Goal: Book appointment/travel/reservation

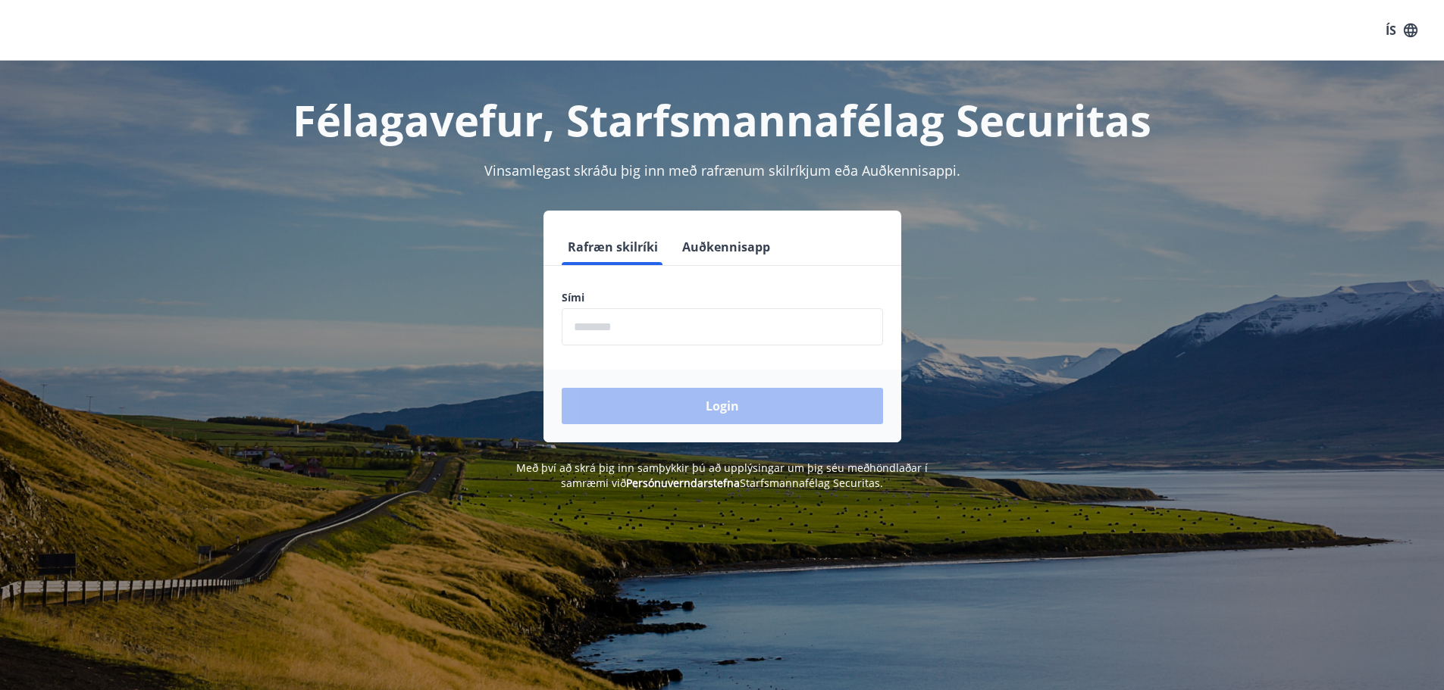
click at [663, 330] on input "phone" at bounding box center [722, 326] width 321 height 37
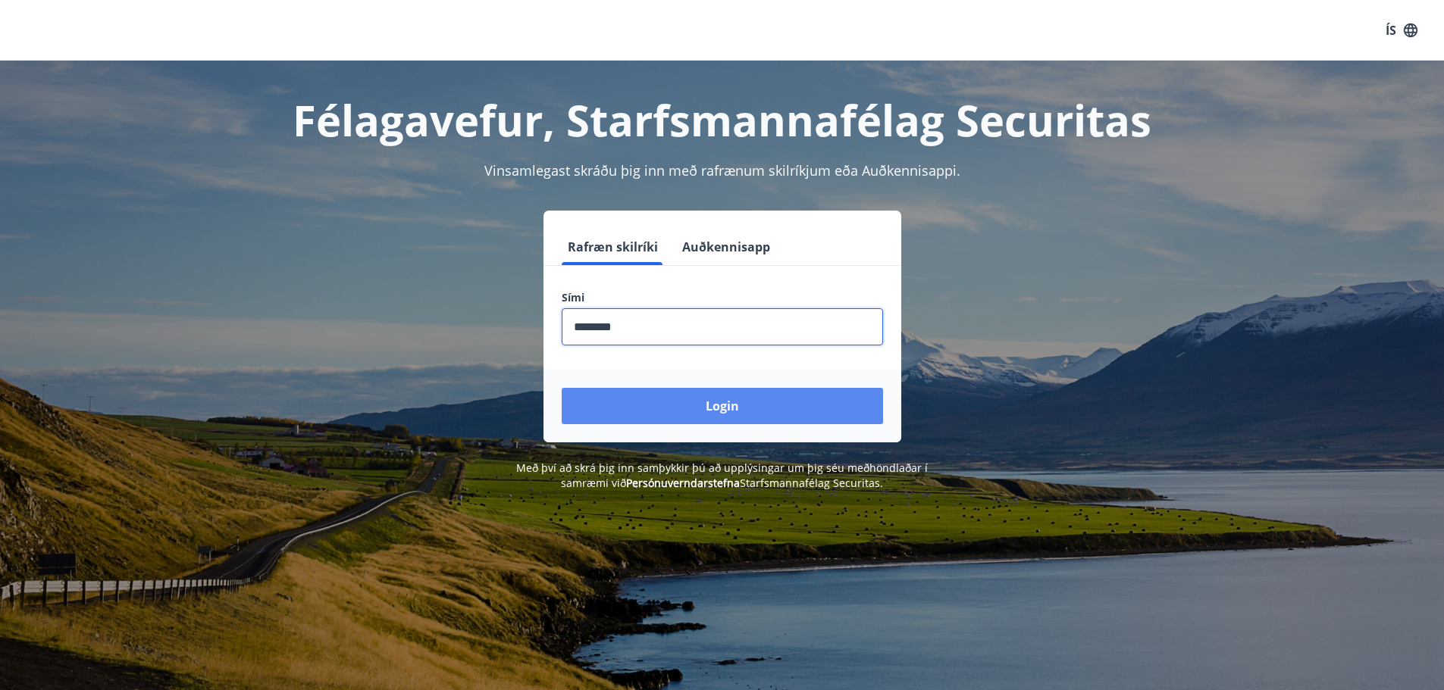
type input "********"
click at [721, 405] on button "Login" at bounding box center [722, 406] width 321 height 36
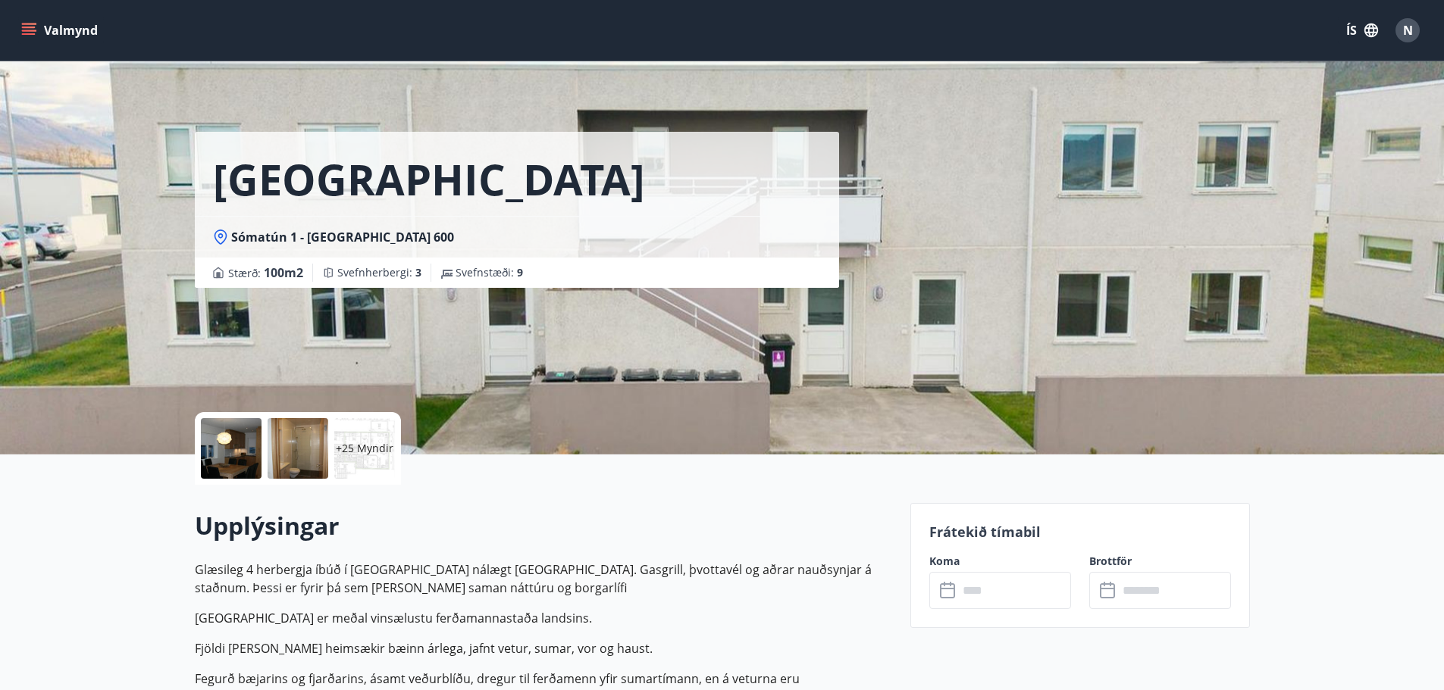
click at [31, 29] on icon "menu" at bounding box center [28, 30] width 15 height 15
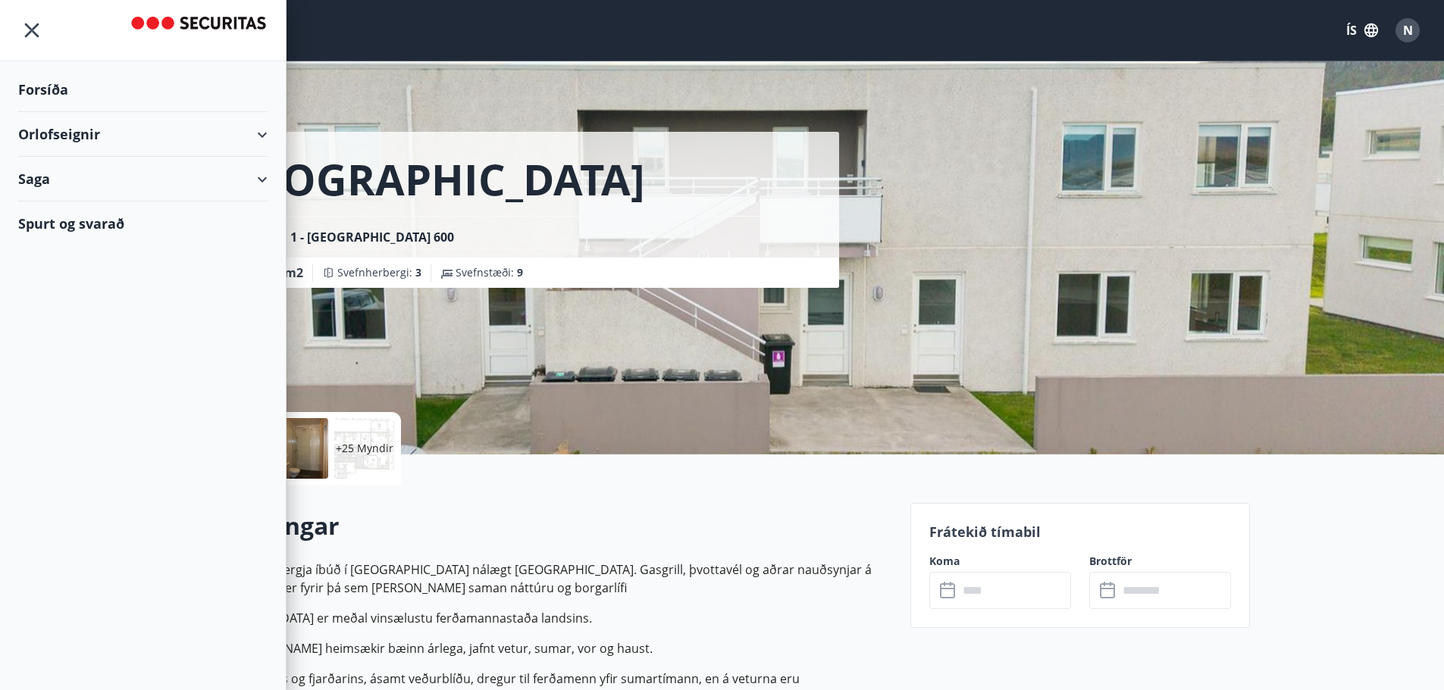
click at [243, 140] on div "Orlofseignir" at bounding box center [142, 134] width 249 height 45
click at [255, 134] on div "Orlofseignir" at bounding box center [142, 134] width 249 height 45
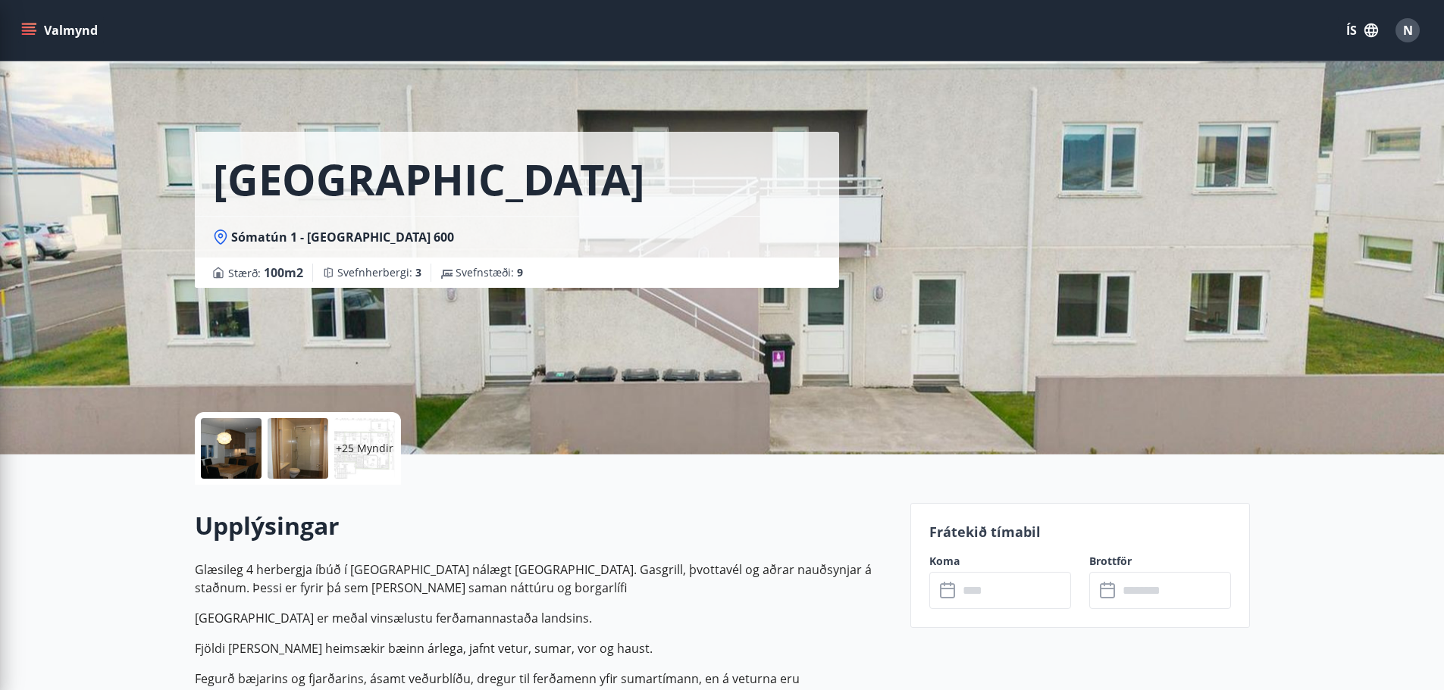
click at [540, 507] on div "Upplýsingar Glæsileg 4 herbergja íbúð í [GEOGRAPHIC_DATA] nálægt [GEOGRAPHIC_DA…" at bounding box center [543, 653] width 697 height 337
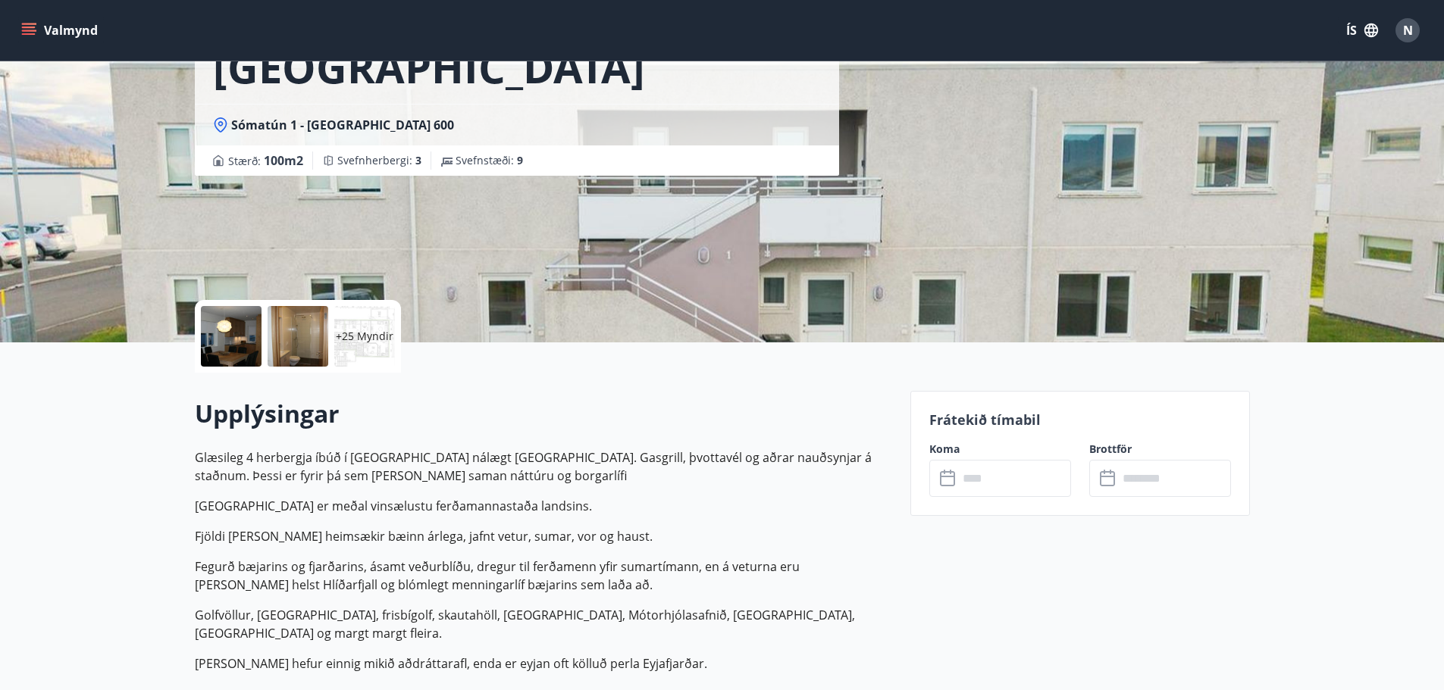
scroll to position [152, 0]
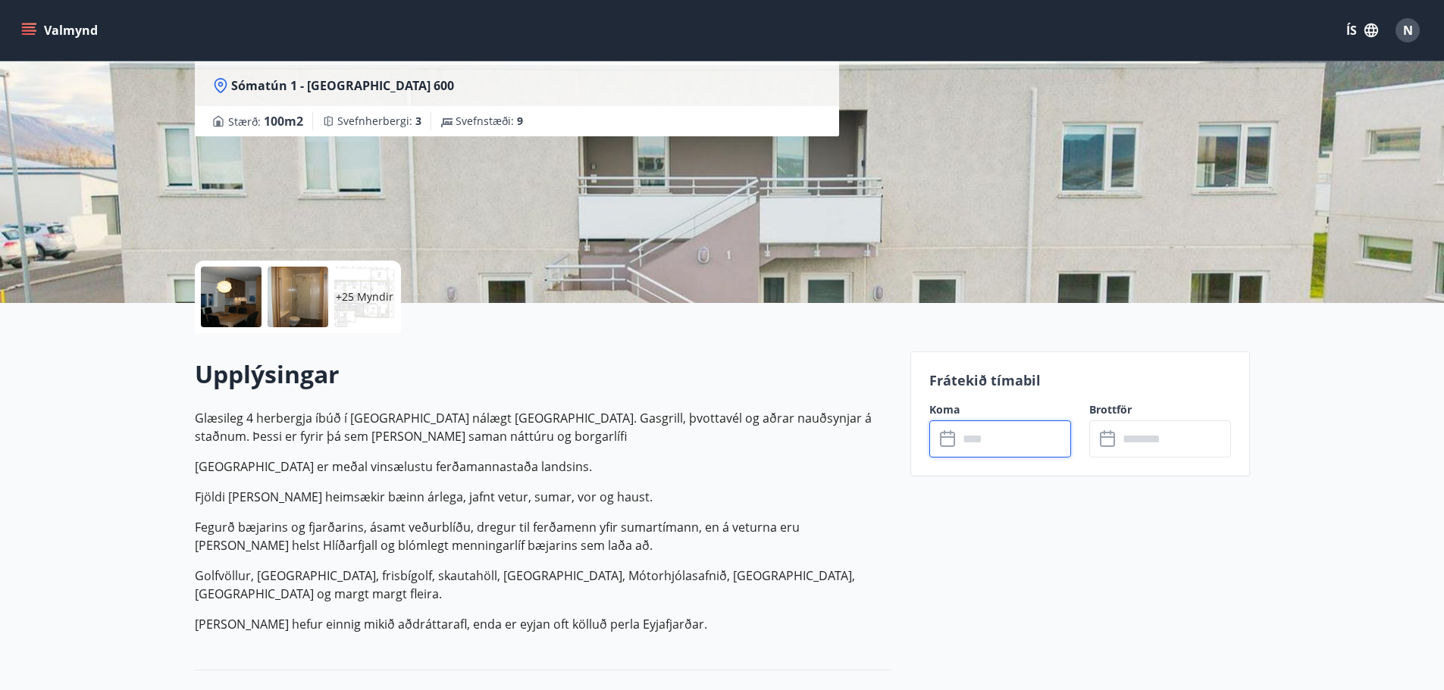
click at [982, 445] on input "text" at bounding box center [1014, 439] width 113 height 37
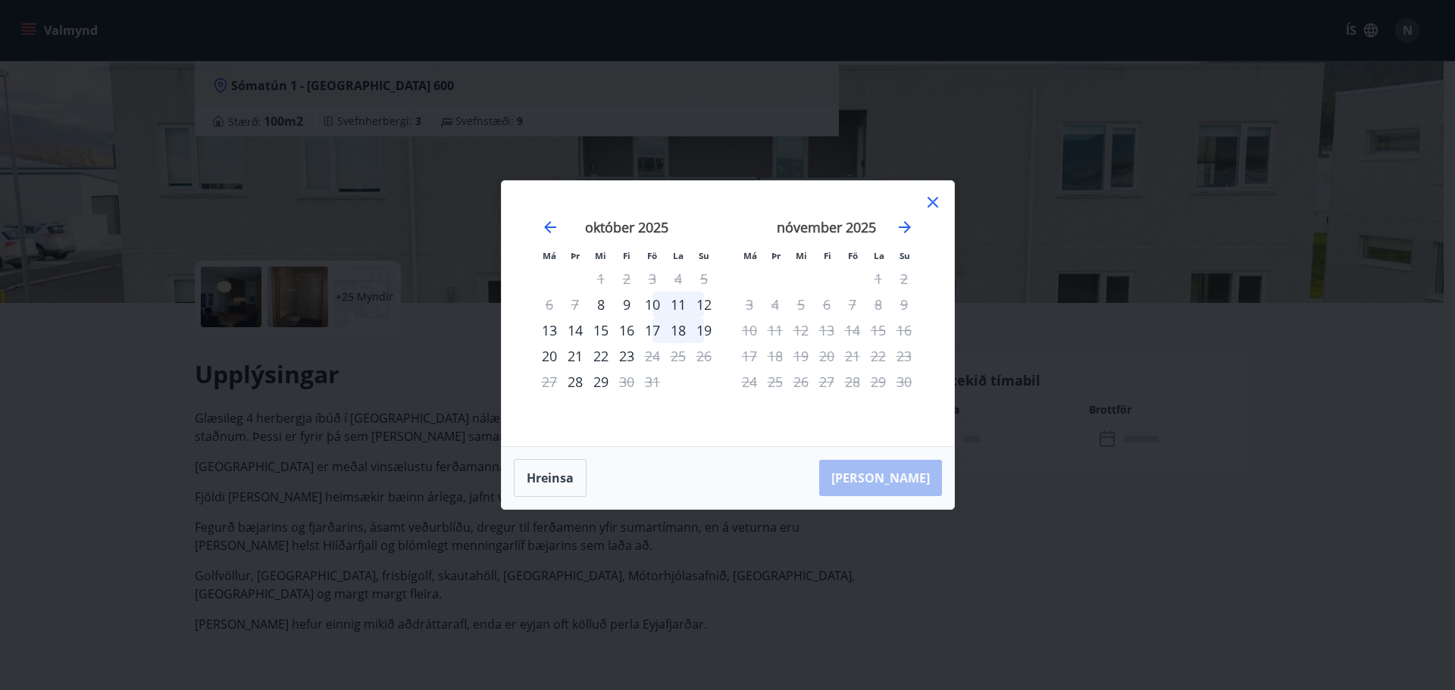
click at [653, 382] on div "31" at bounding box center [653, 382] width 26 height 26
click at [903, 230] on icon "Move forward to switch to the next month." at bounding box center [905, 227] width 18 height 18
click at [549, 221] on icon "Move backward to switch to the previous month." at bounding box center [550, 227] width 18 height 18
click at [650, 381] on div "31" at bounding box center [653, 382] width 26 height 26
click at [602, 330] on div "15" at bounding box center [601, 331] width 26 height 26
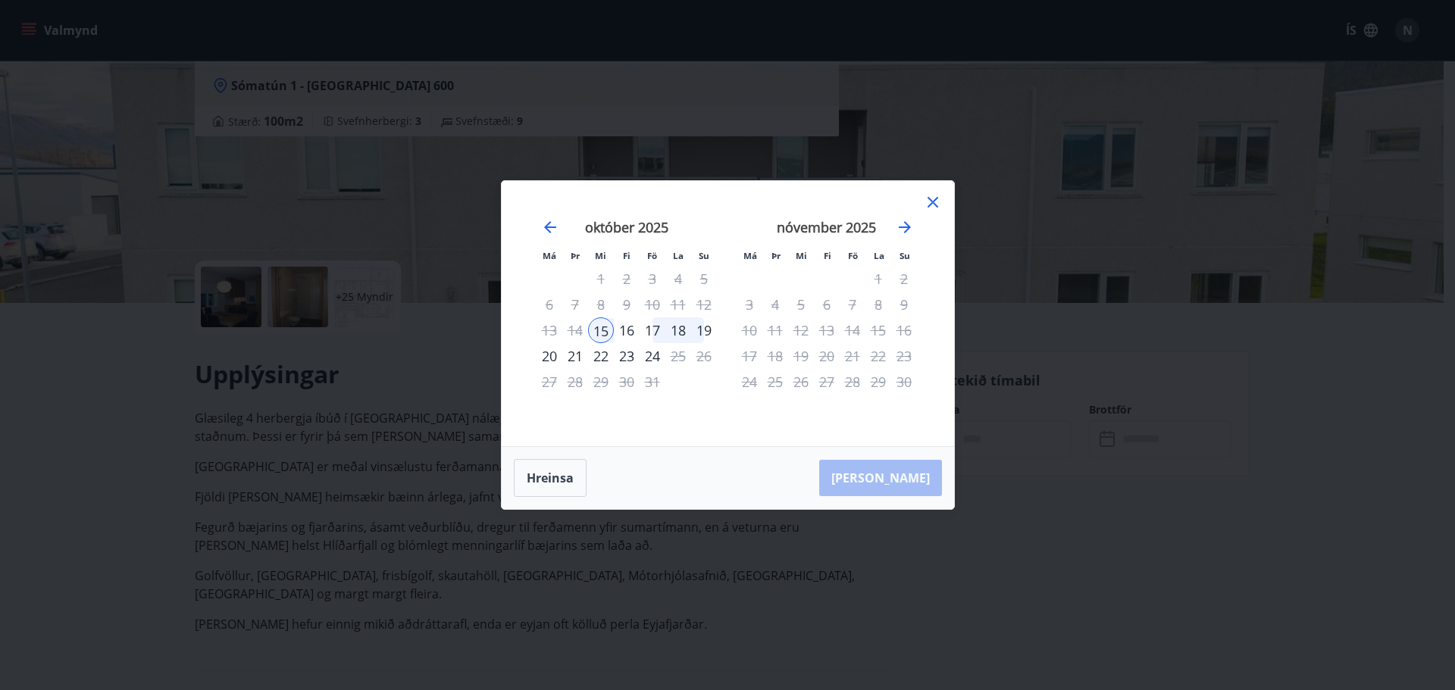
click at [633, 330] on div "16" at bounding box center [627, 331] width 26 height 26
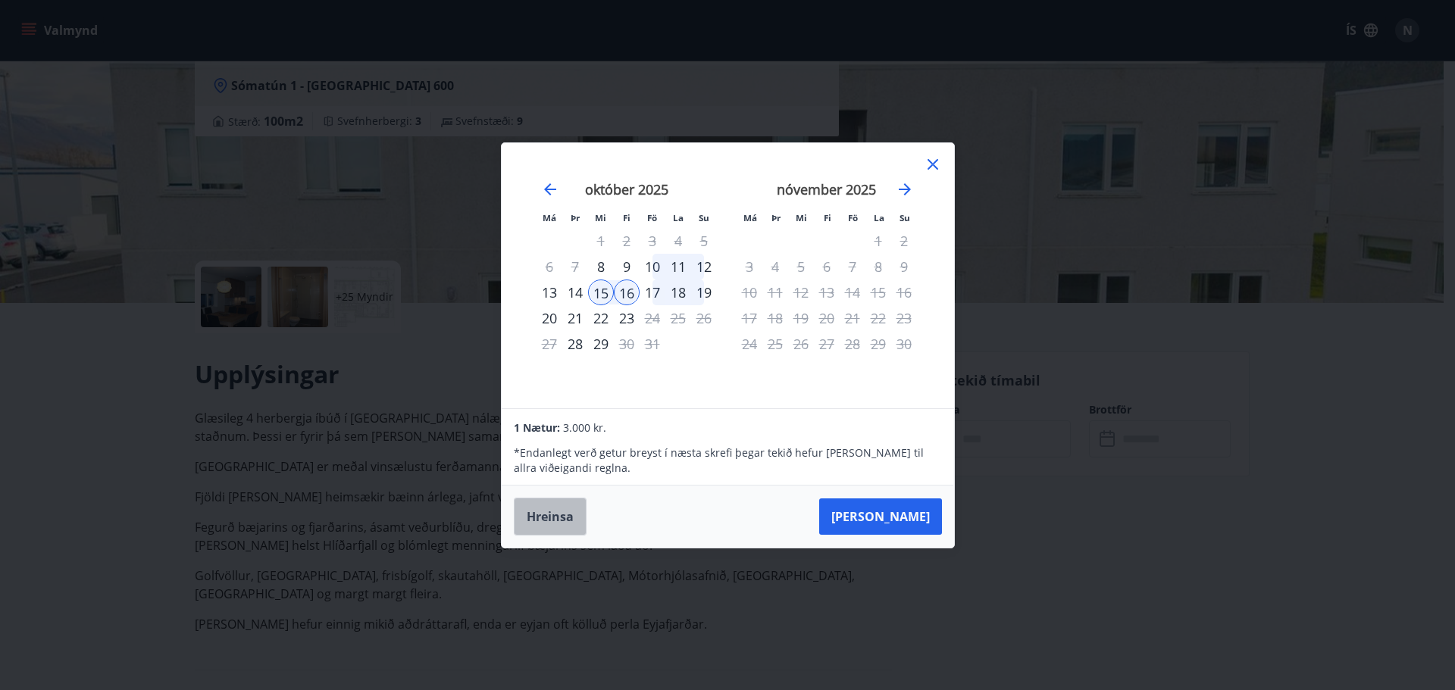
click at [556, 520] on button "Hreinsa" at bounding box center [550, 517] width 73 height 38
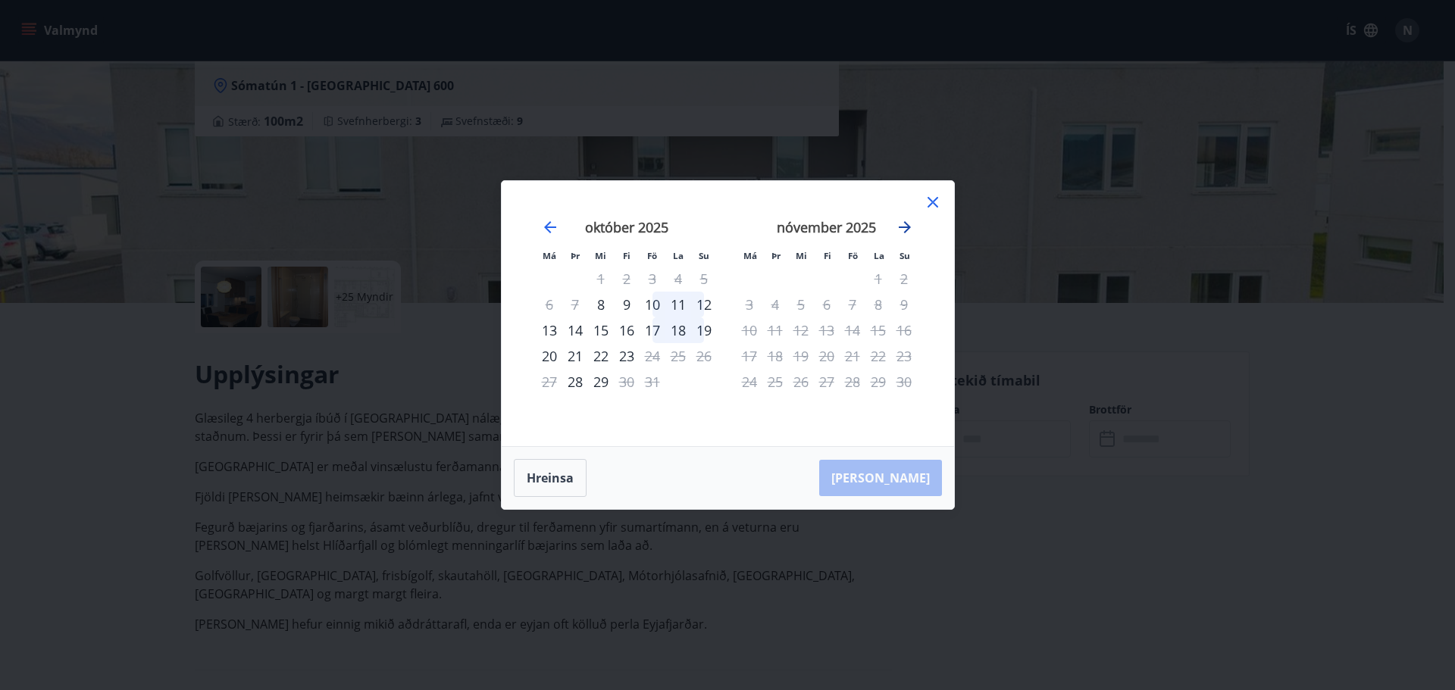
click at [899, 227] on icon "Move forward to switch to the next month." at bounding box center [905, 227] width 12 height 12
click at [908, 225] on icon "Move forward to switch to the next month." at bounding box center [905, 227] width 12 height 12
click at [906, 226] on icon "Move forward to switch to the next month." at bounding box center [905, 227] width 18 height 18
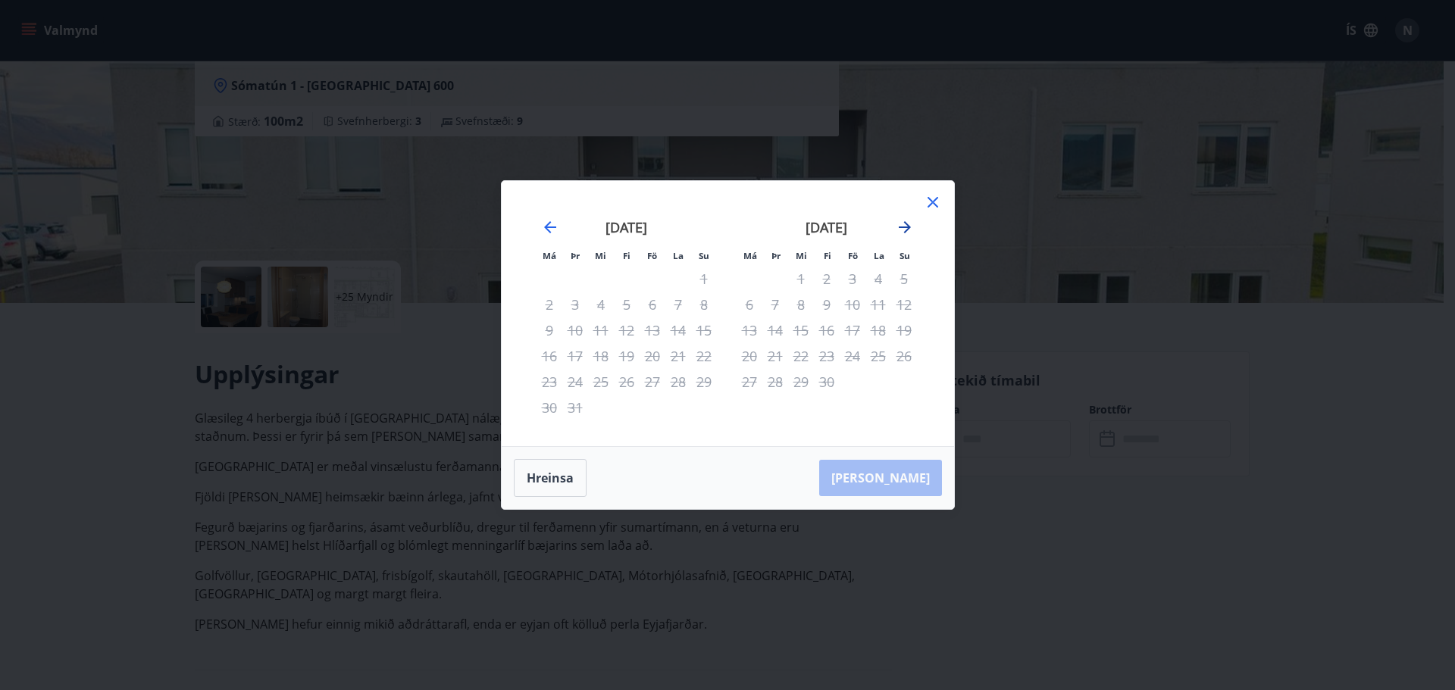
click at [906, 226] on icon "Move forward to switch to the next month." at bounding box center [905, 227] width 18 height 18
click at [549, 230] on icon "Move backward to switch to the previous month." at bounding box center [550, 227] width 18 height 18
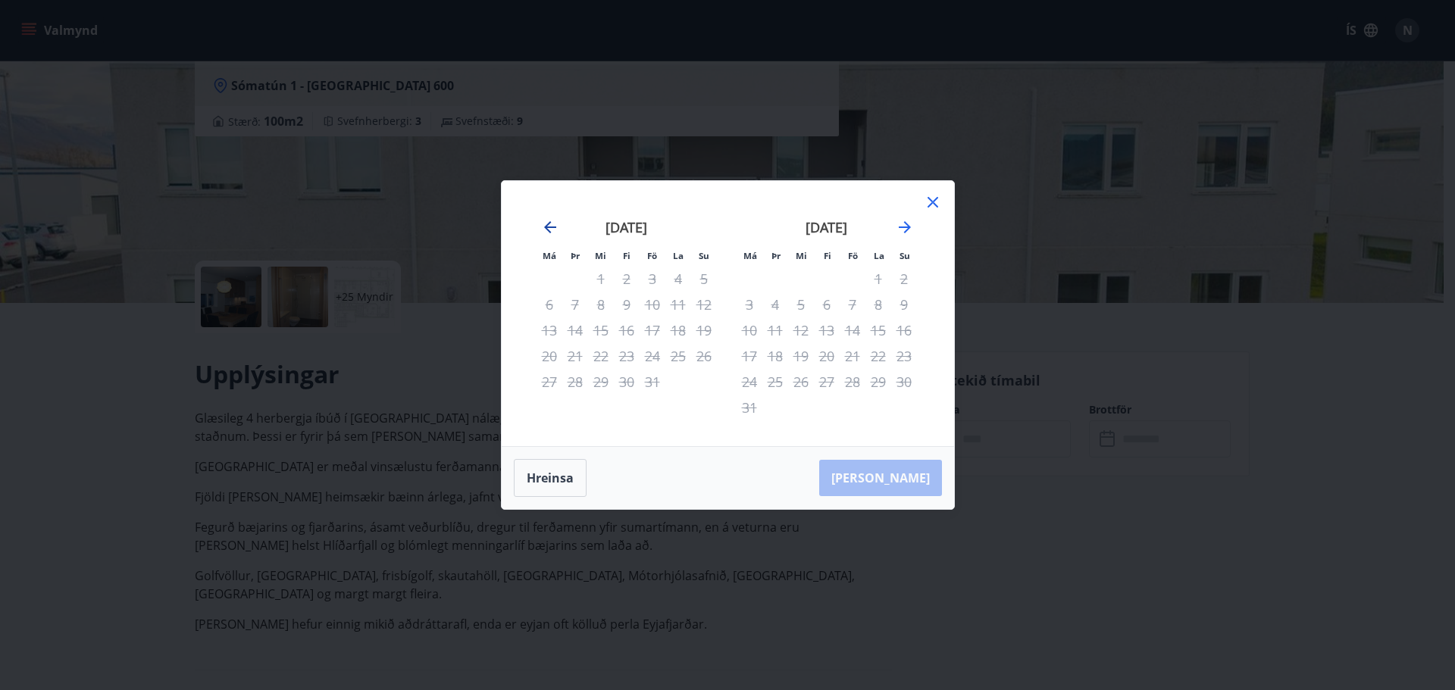
click at [549, 230] on icon "Move backward to switch to the previous month." at bounding box center [550, 227] width 18 height 18
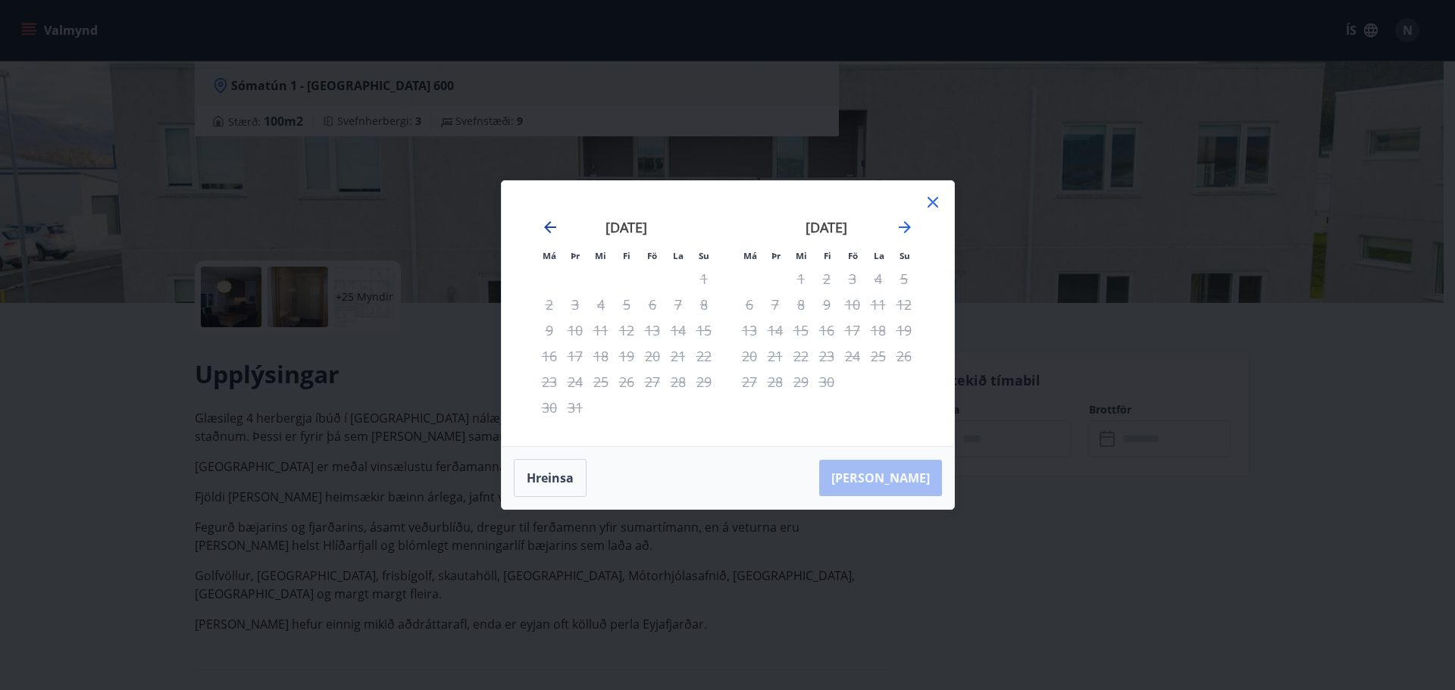
click at [549, 230] on icon "Move backward to switch to the previous month." at bounding box center [550, 227] width 18 height 18
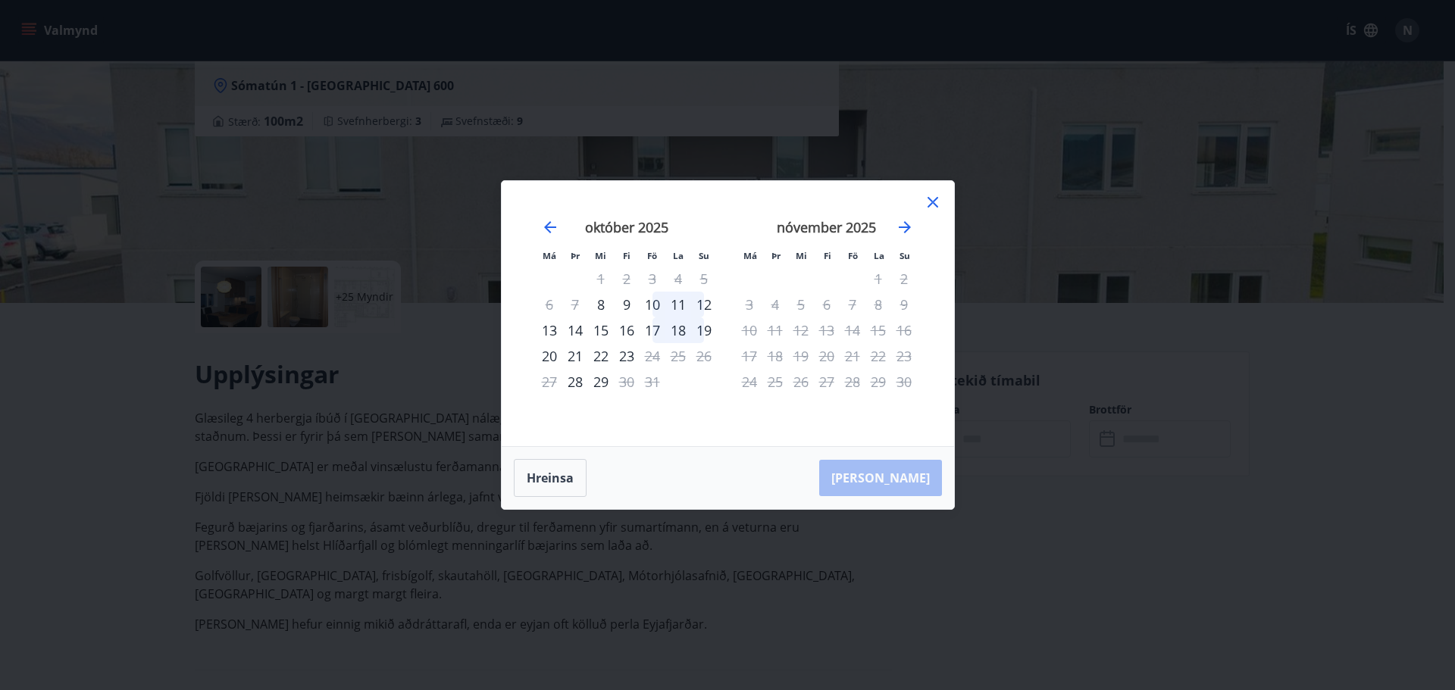
drag, startPoint x: 931, startPoint y: 196, endPoint x: 512, endPoint y: 161, distance: 420.5
click at [928, 195] on icon at bounding box center [933, 202] width 18 height 18
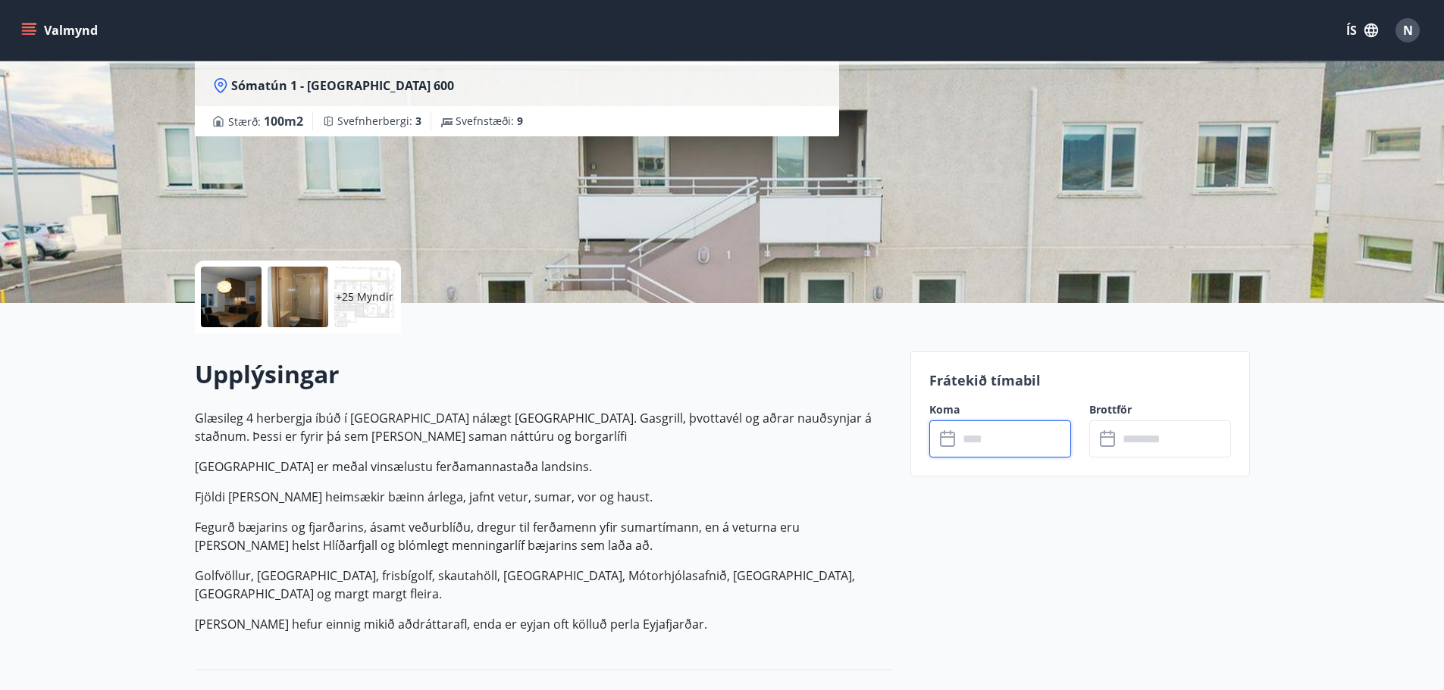
click at [16, 23] on div "Valmynd ÍS N" at bounding box center [722, 30] width 1444 height 61
click at [21, 27] on icon "menu" at bounding box center [28, 30] width 15 height 15
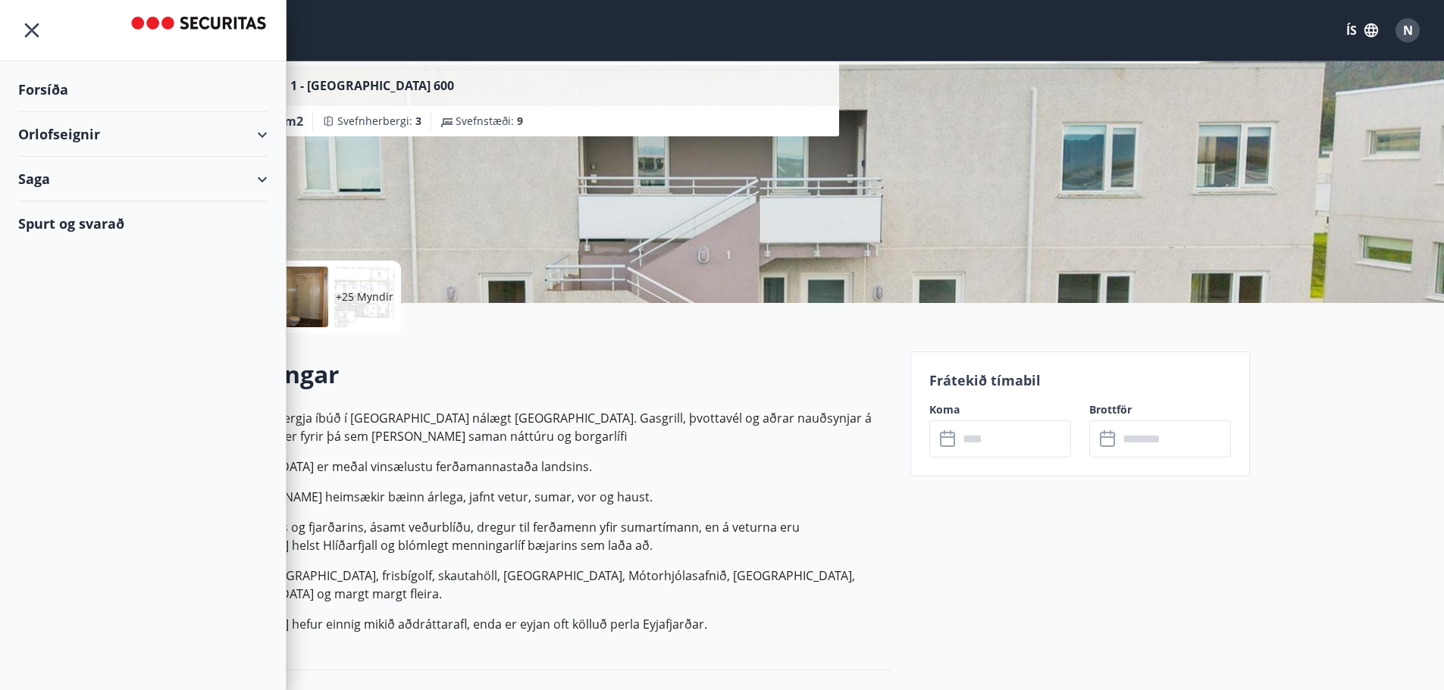
click at [246, 143] on div "Orlofseignir" at bounding box center [142, 134] width 249 height 45
click at [75, 171] on div "Framboð" at bounding box center [142, 173] width 225 height 32
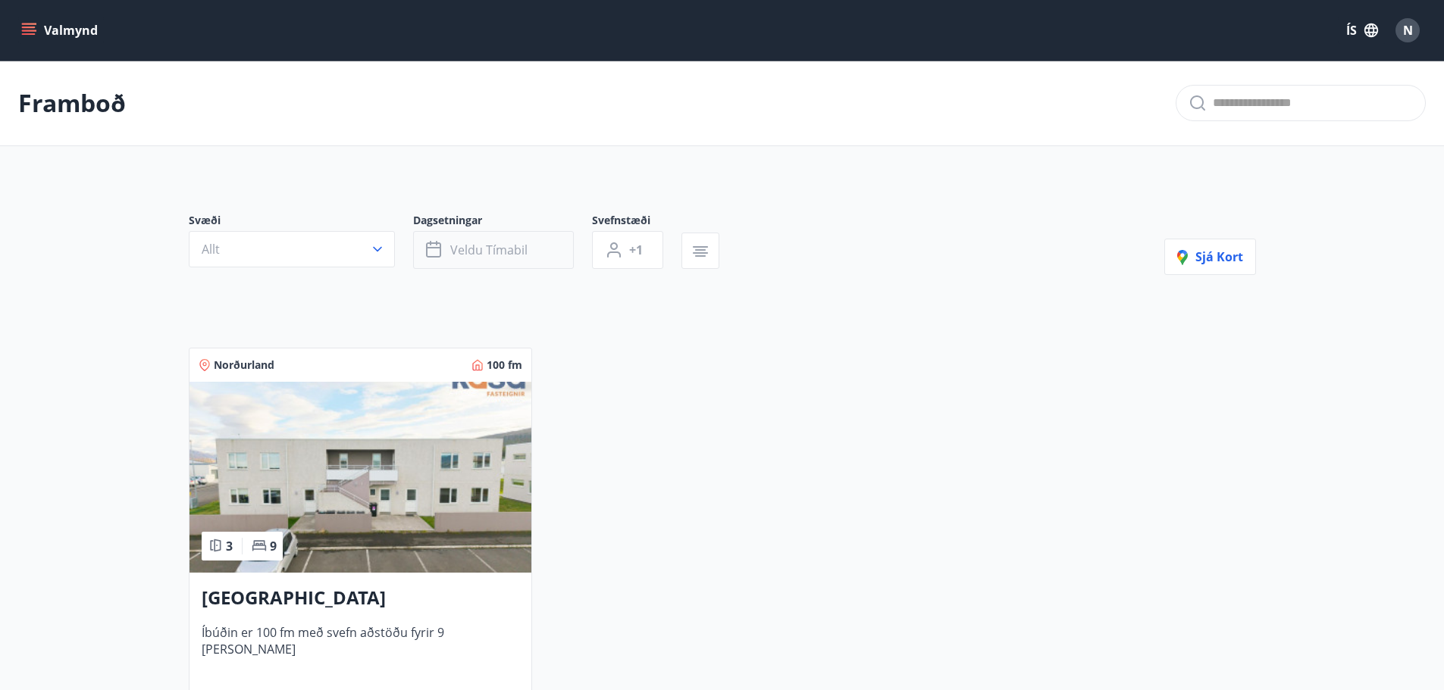
click at [521, 243] on span "Veldu tímabil" at bounding box center [488, 250] width 77 height 17
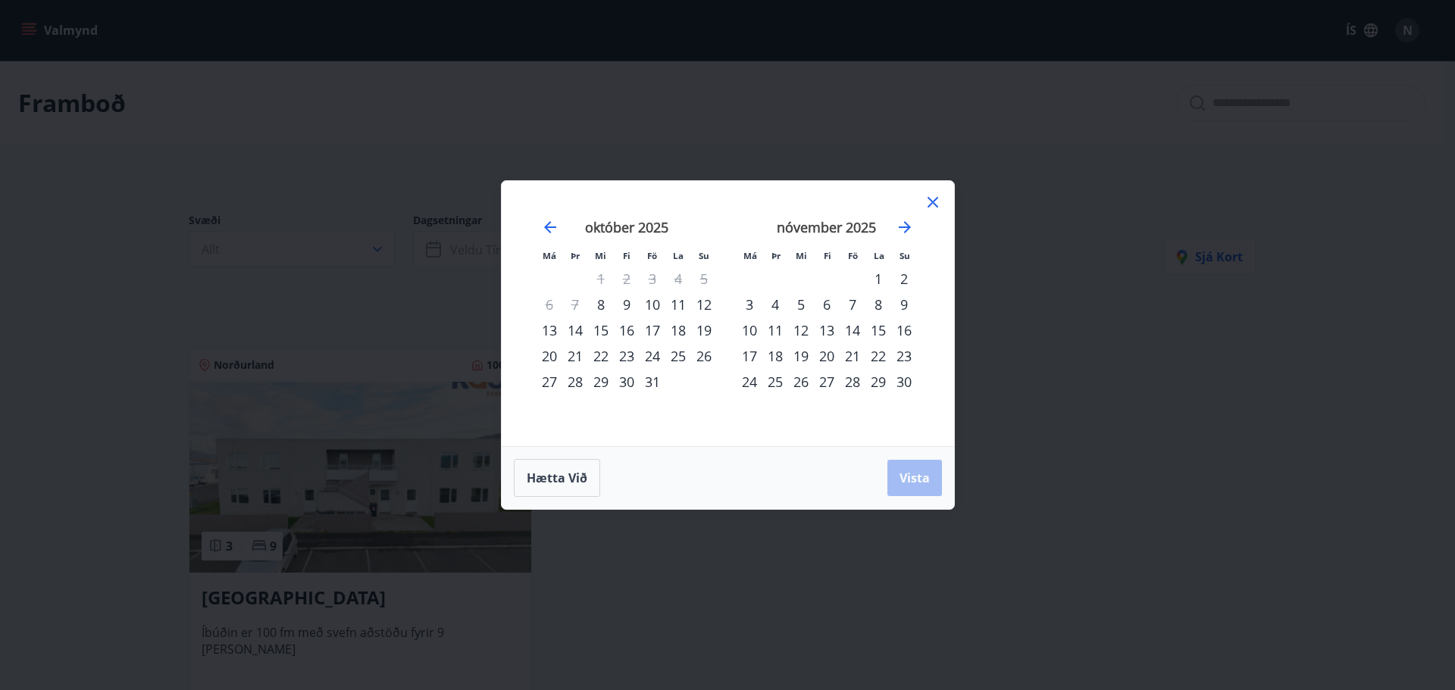
click at [647, 383] on div "31" at bounding box center [653, 382] width 26 height 26
click at [902, 277] on div "2" at bounding box center [904, 279] width 26 height 26
click at [911, 481] on span "Vista" at bounding box center [915, 478] width 30 height 17
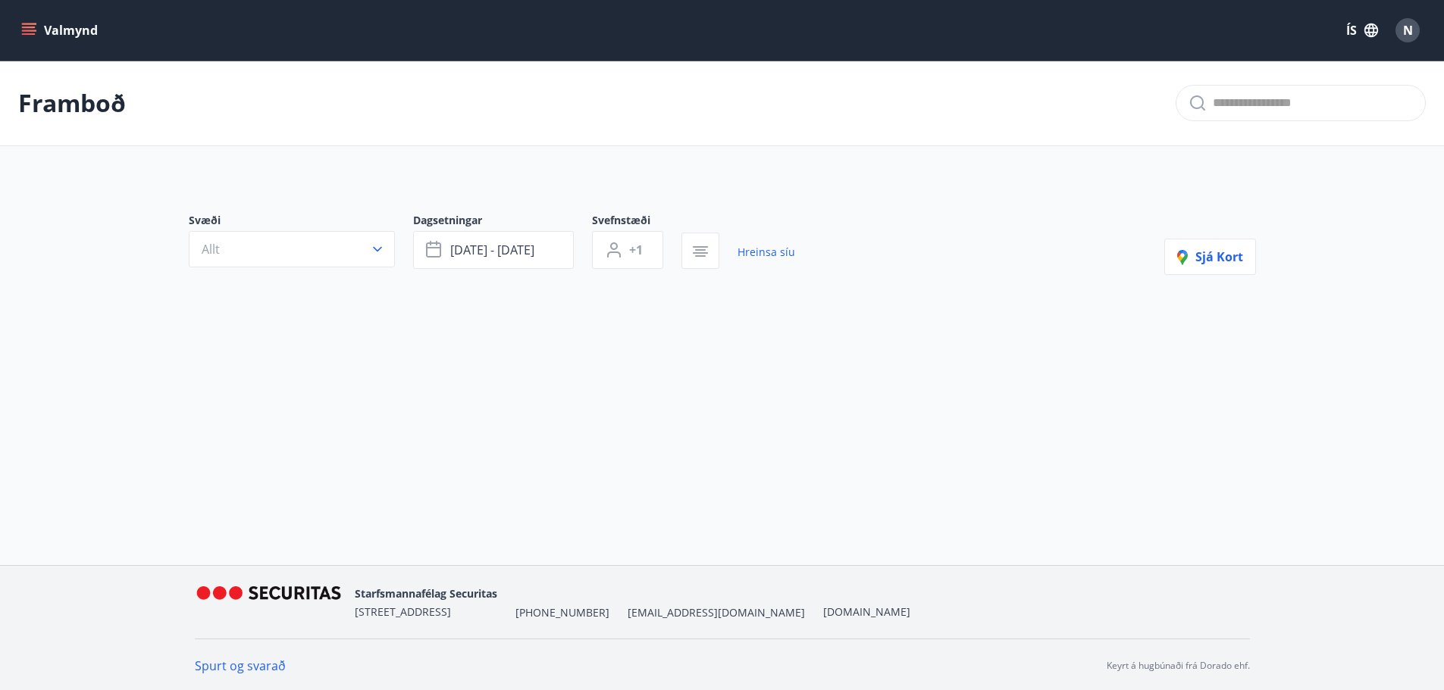
scroll to position [2, 0]
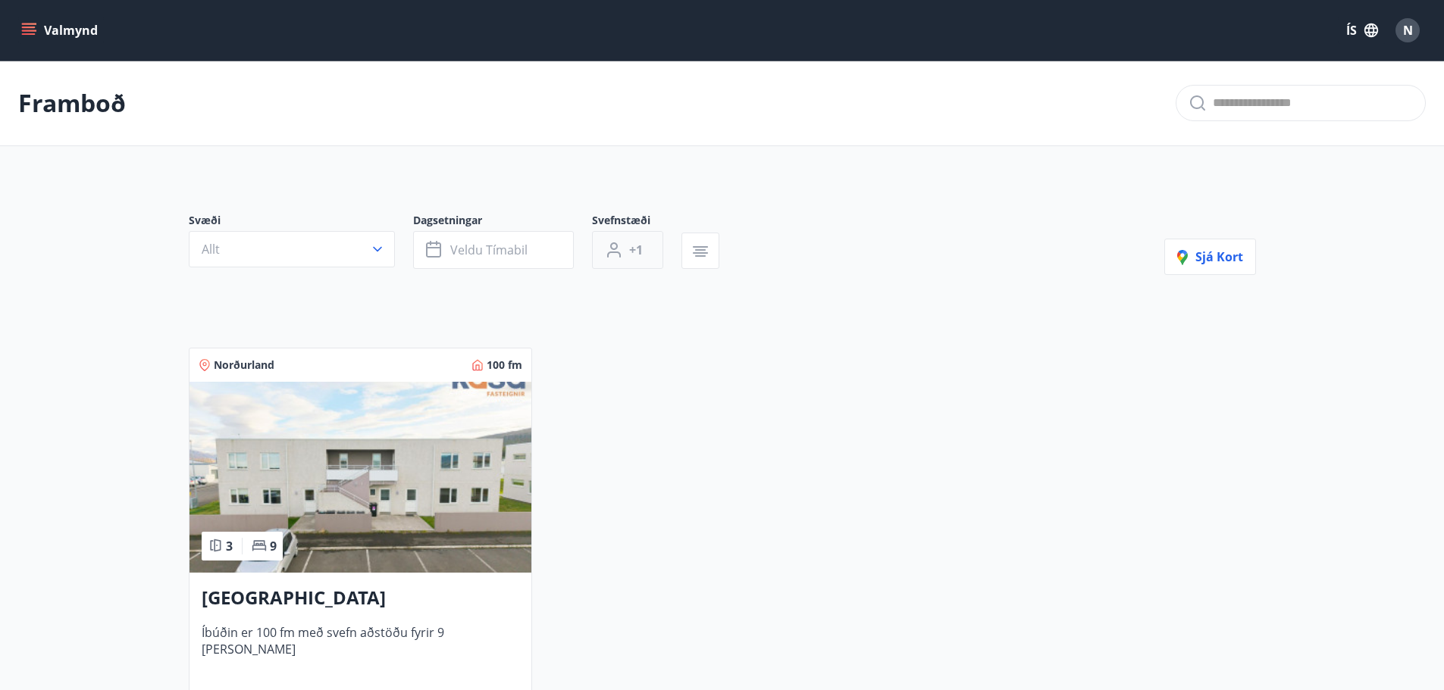
click at [630, 238] on button "+1" at bounding box center [627, 250] width 71 height 38
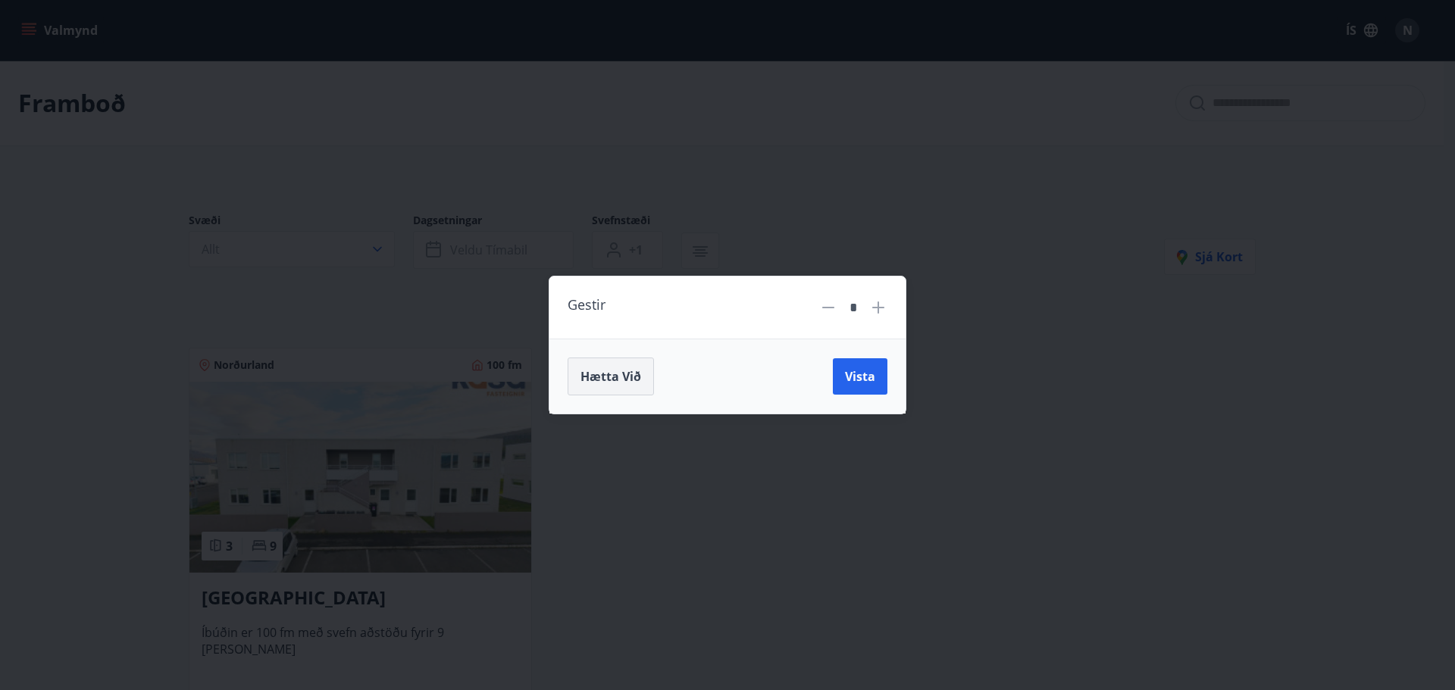
click at [611, 373] on span "Hætta við" at bounding box center [611, 376] width 61 height 17
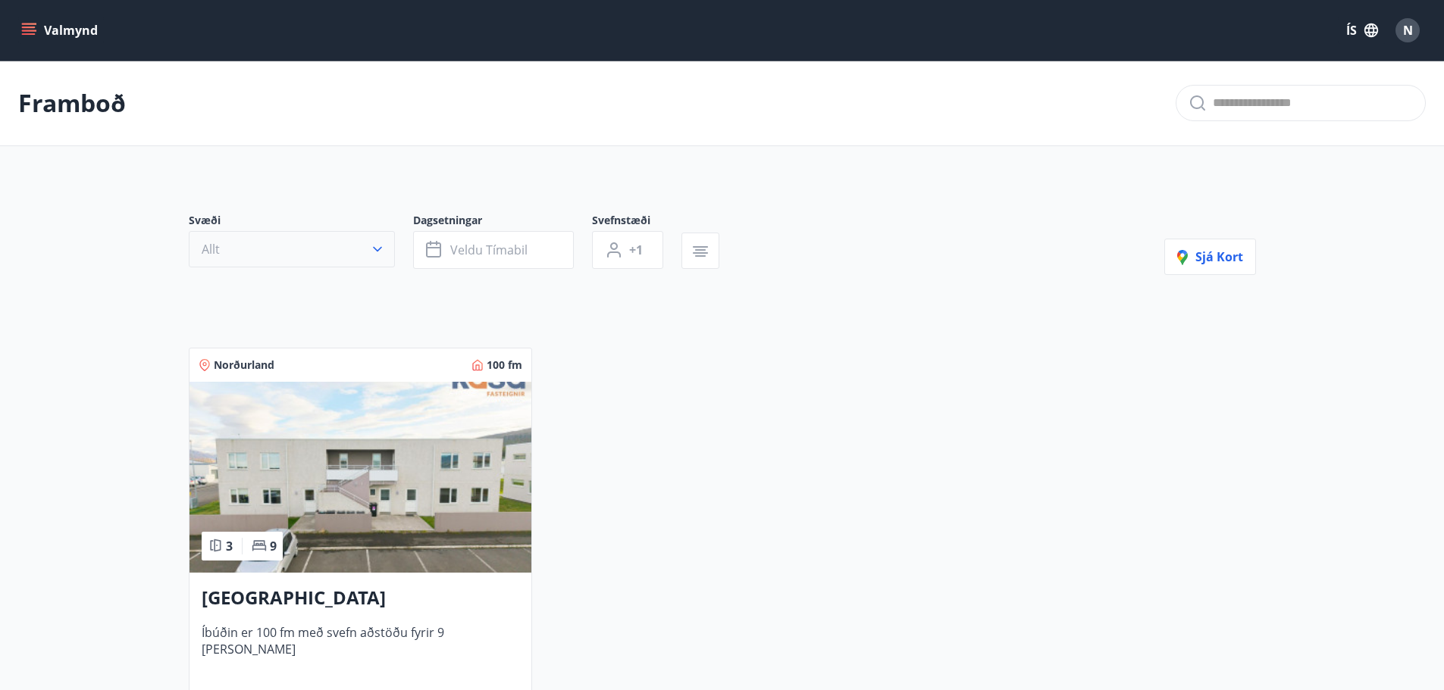
click at [265, 249] on button "Allt" at bounding box center [292, 249] width 206 height 36
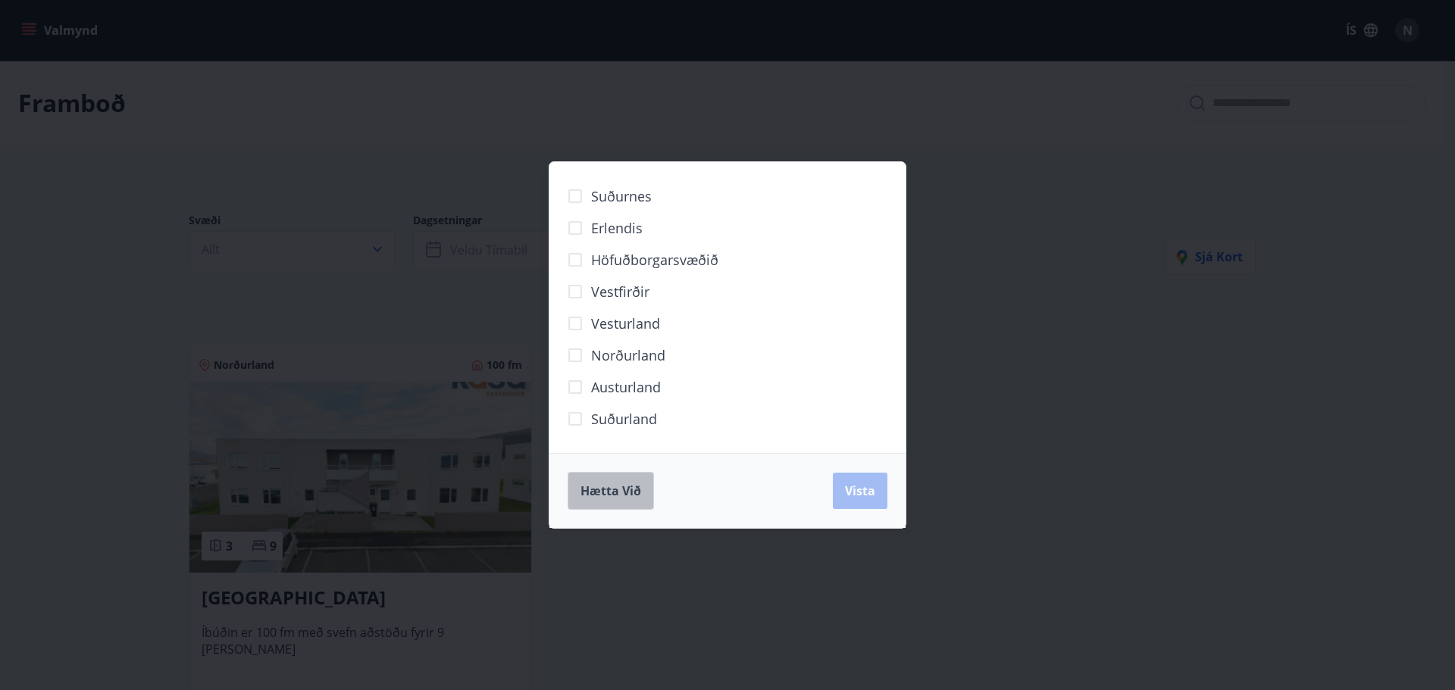
click at [603, 490] on span "Hætta við" at bounding box center [611, 491] width 61 height 17
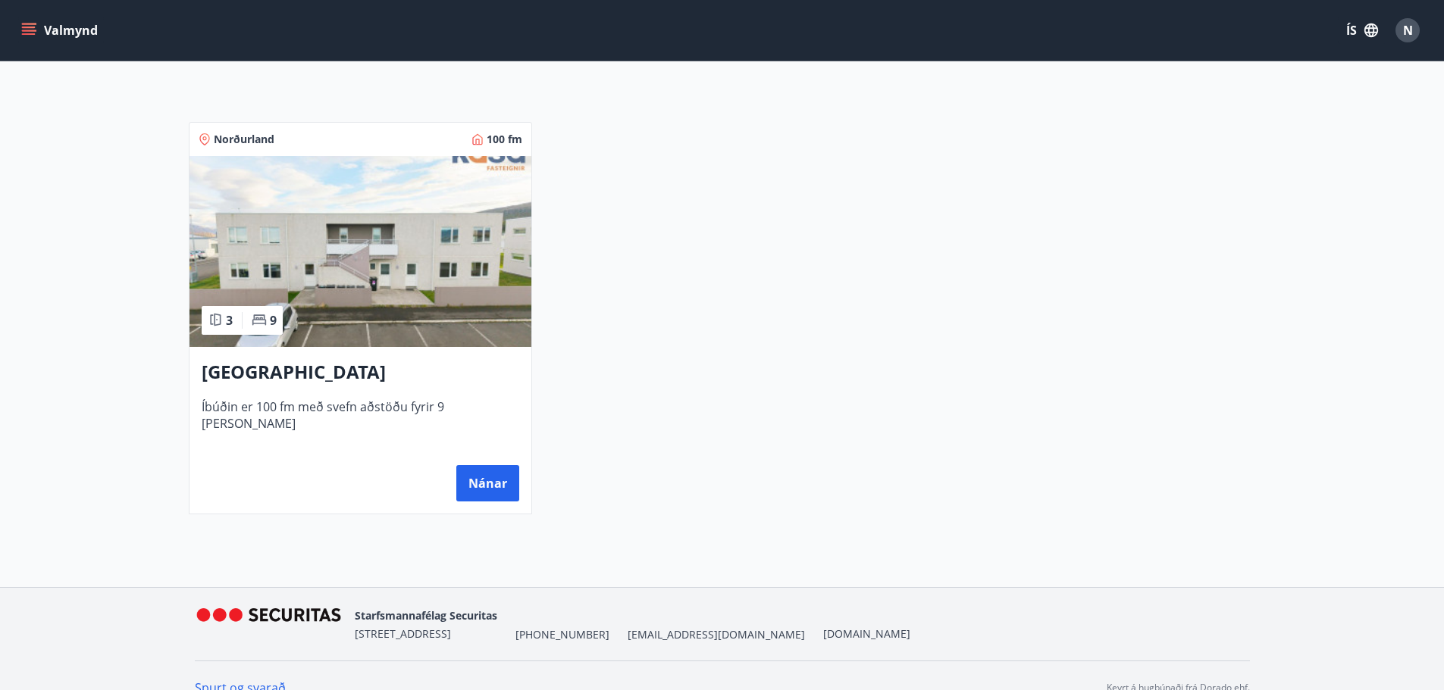
scroll to position [227, 0]
click at [739, 233] on div "Norðurland 100 fm 3 9 Sómatún [GEOGRAPHIC_DATA] Íbúðin er 100 fm með svefn aðst…" at bounding box center [713, 307] width 1085 height 411
click at [492, 480] on button "Nánar" at bounding box center [487, 482] width 63 height 36
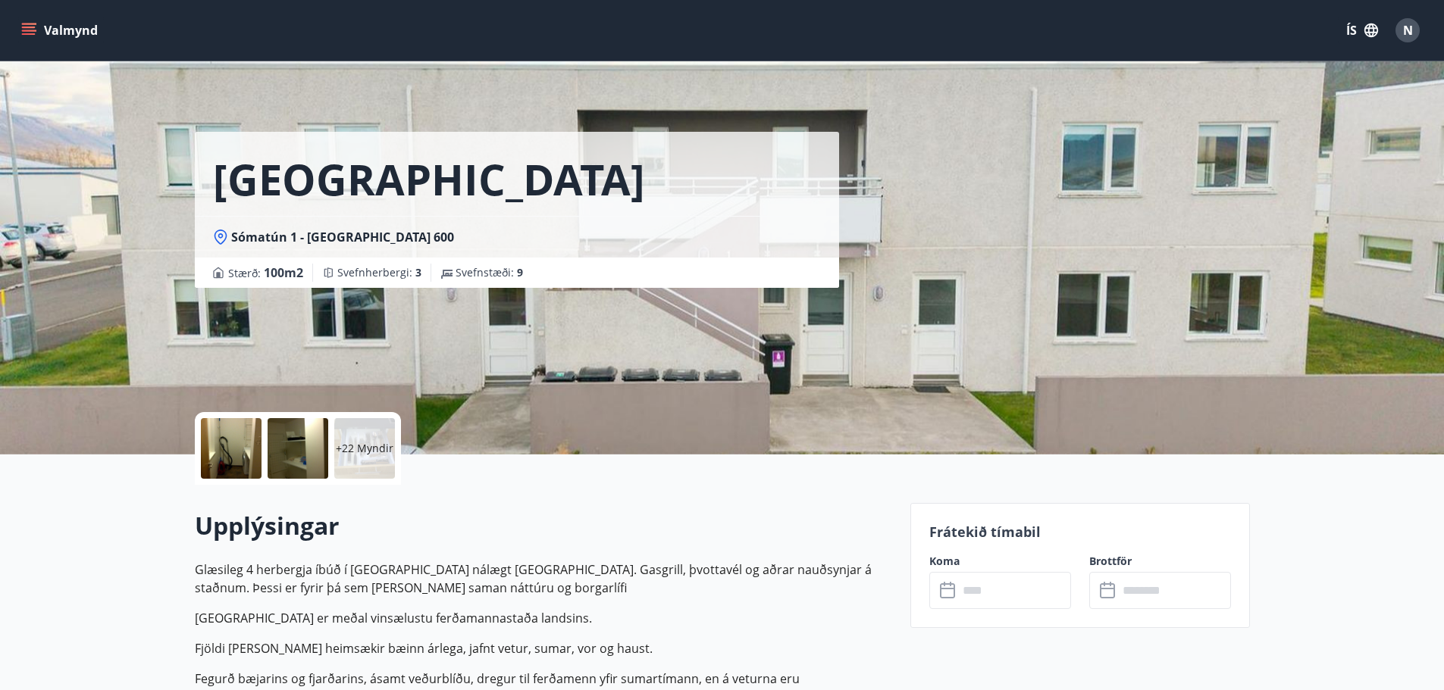
click at [1003, 584] on input "text" at bounding box center [1014, 590] width 113 height 37
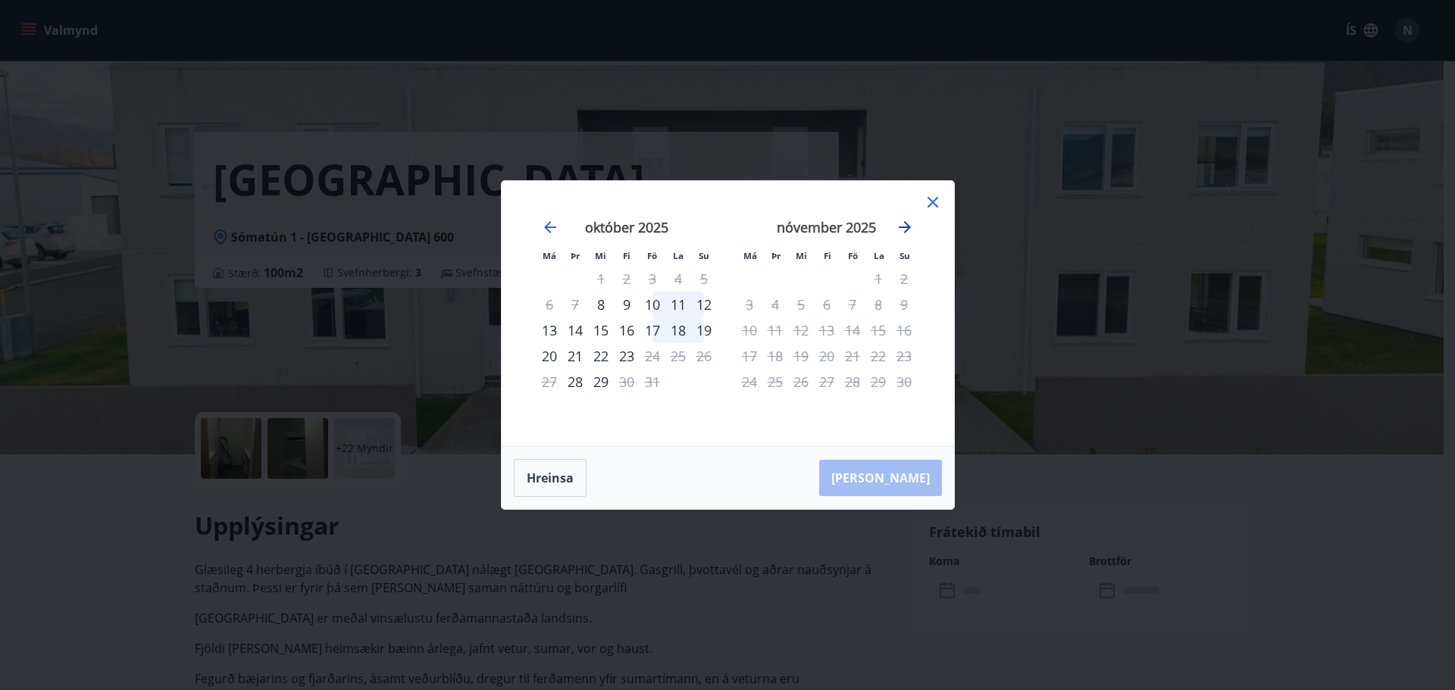
click at [907, 230] on icon "Move forward to switch to the next month." at bounding box center [905, 227] width 12 height 12
click at [907, 228] on icon "Move forward to switch to the next month." at bounding box center [905, 227] width 12 height 12
click at [909, 228] on icon "Move forward to switch to the next month." at bounding box center [905, 227] width 12 height 12
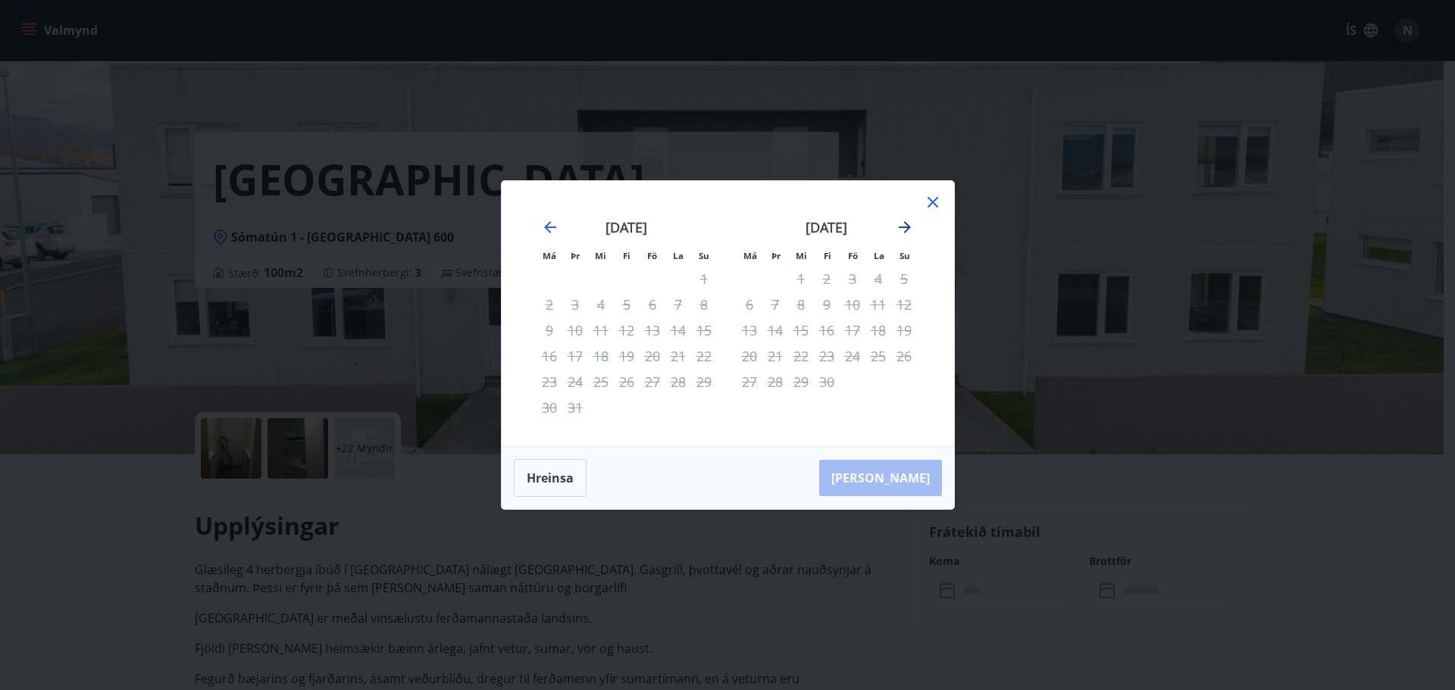
click at [910, 227] on icon "Move forward to switch to the next month." at bounding box center [905, 227] width 12 height 12
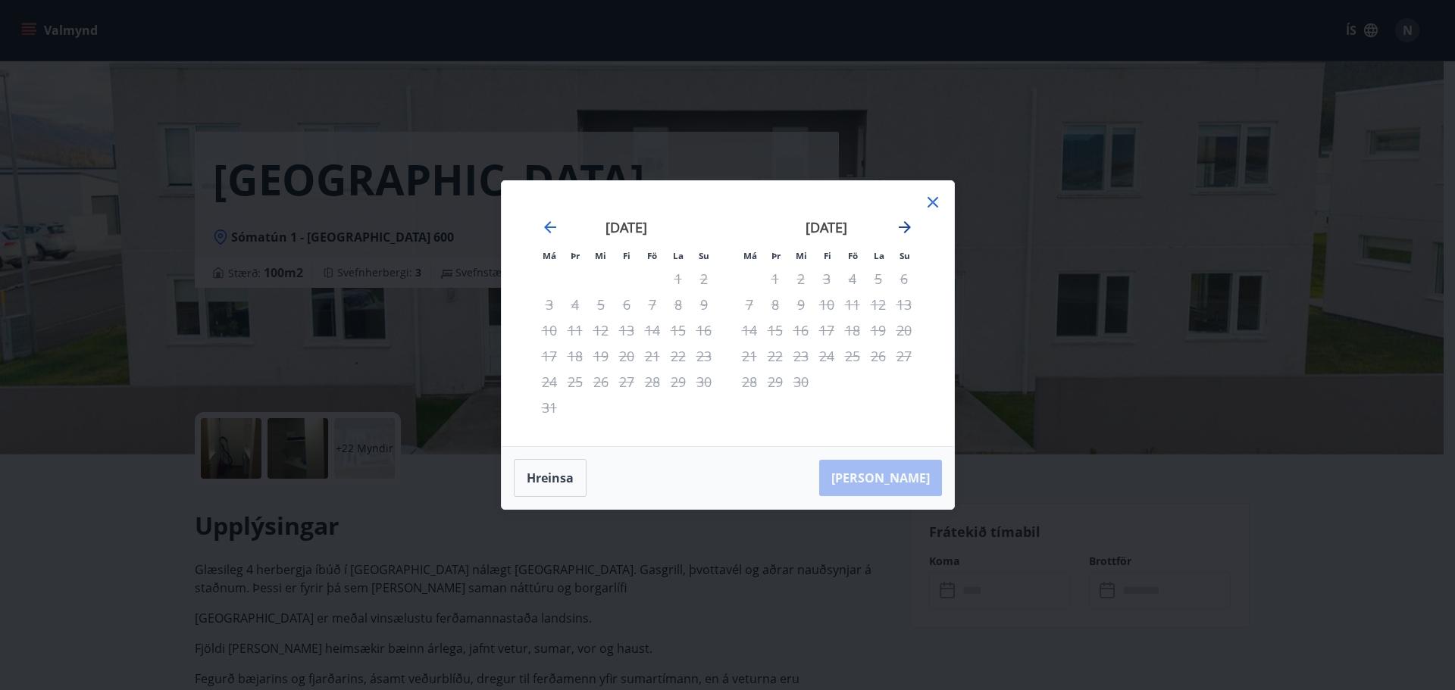
click at [910, 227] on icon "Move forward to switch to the next month." at bounding box center [905, 227] width 12 height 12
click at [909, 227] on icon "Move forward to switch to the next month." at bounding box center [905, 227] width 12 height 12
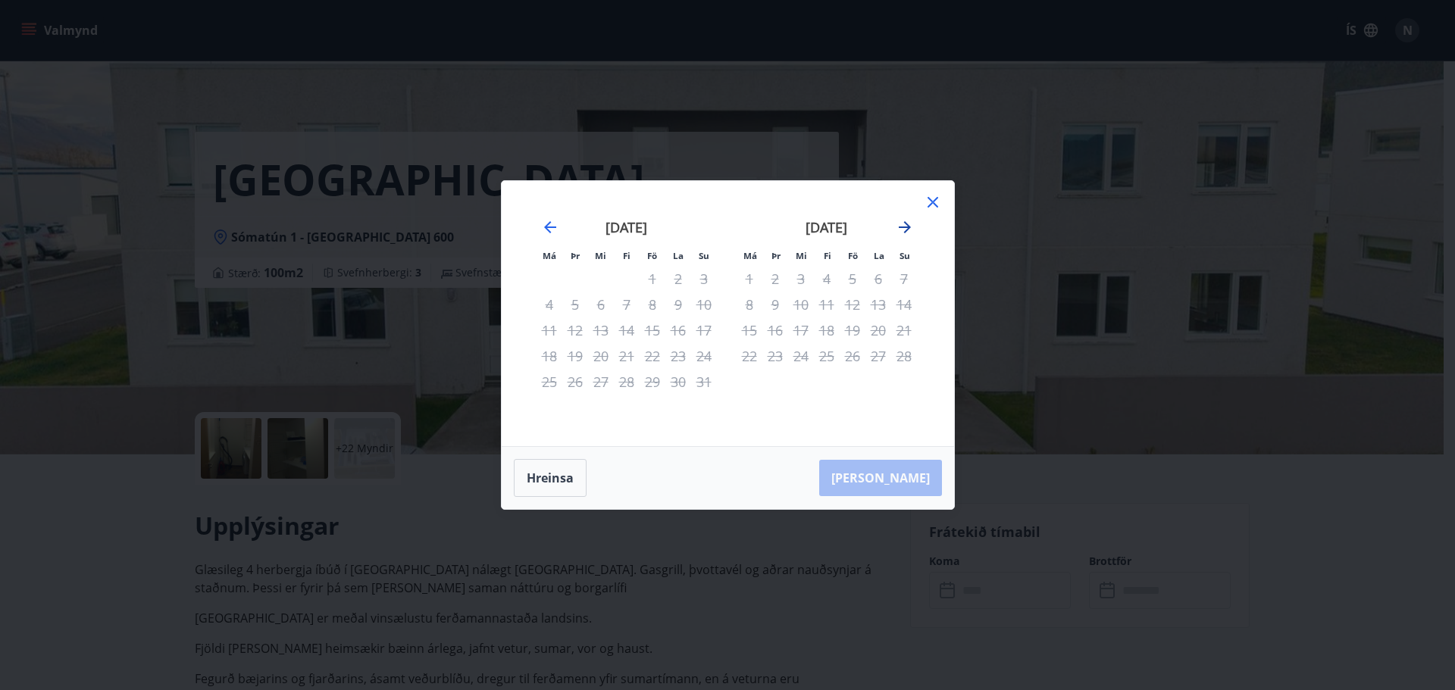
click at [907, 227] on icon "Move forward to switch to the next month." at bounding box center [905, 227] width 12 height 12
click at [906, 227] on icon "Move forward to switch to the next month." at bounding box center [905, 227] width 12 height 12
click at [910, 221] on icon "Move forward to switch to the next month." at bounding box center [905, 227] width 18 height 18
click at [934, 200] on icon at bounding box center [933, 202] width 18 height 18
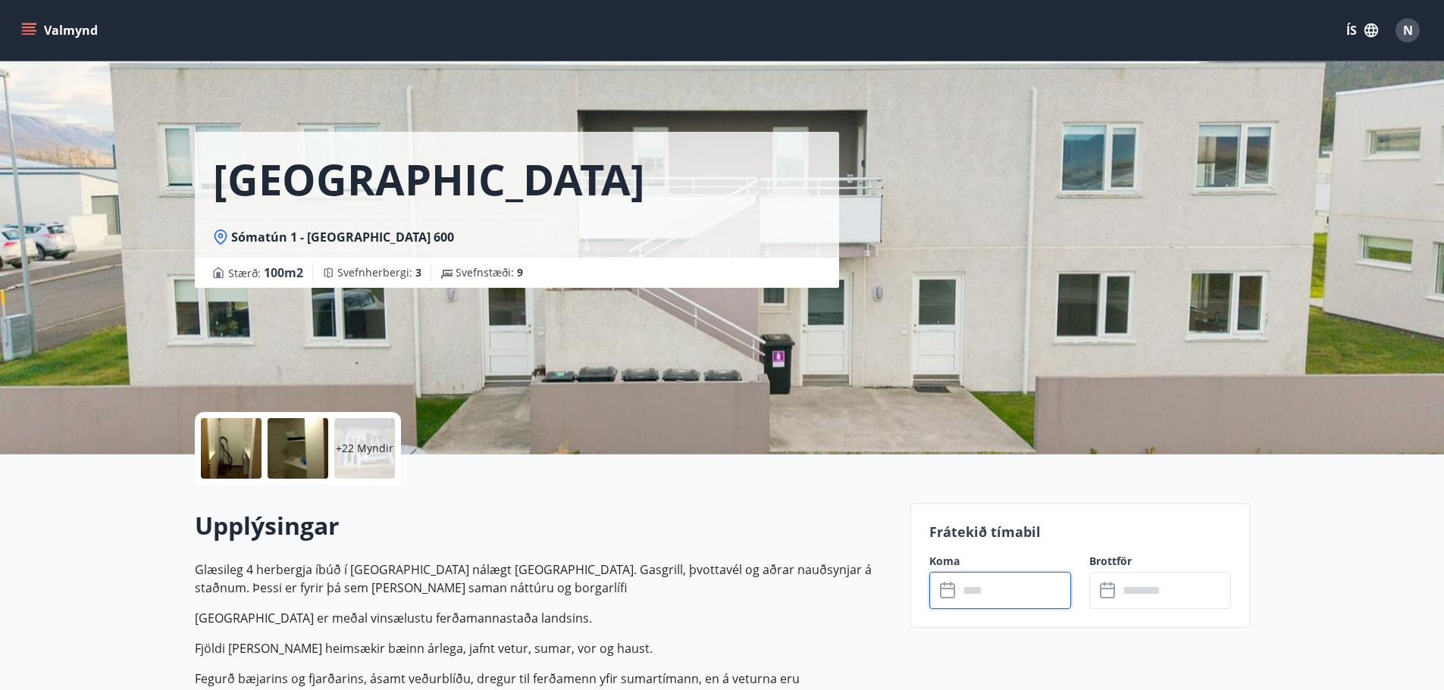
click at [691, 477] on div "+22 Myndir" at bounding box center [543, 448] width 697 height 73
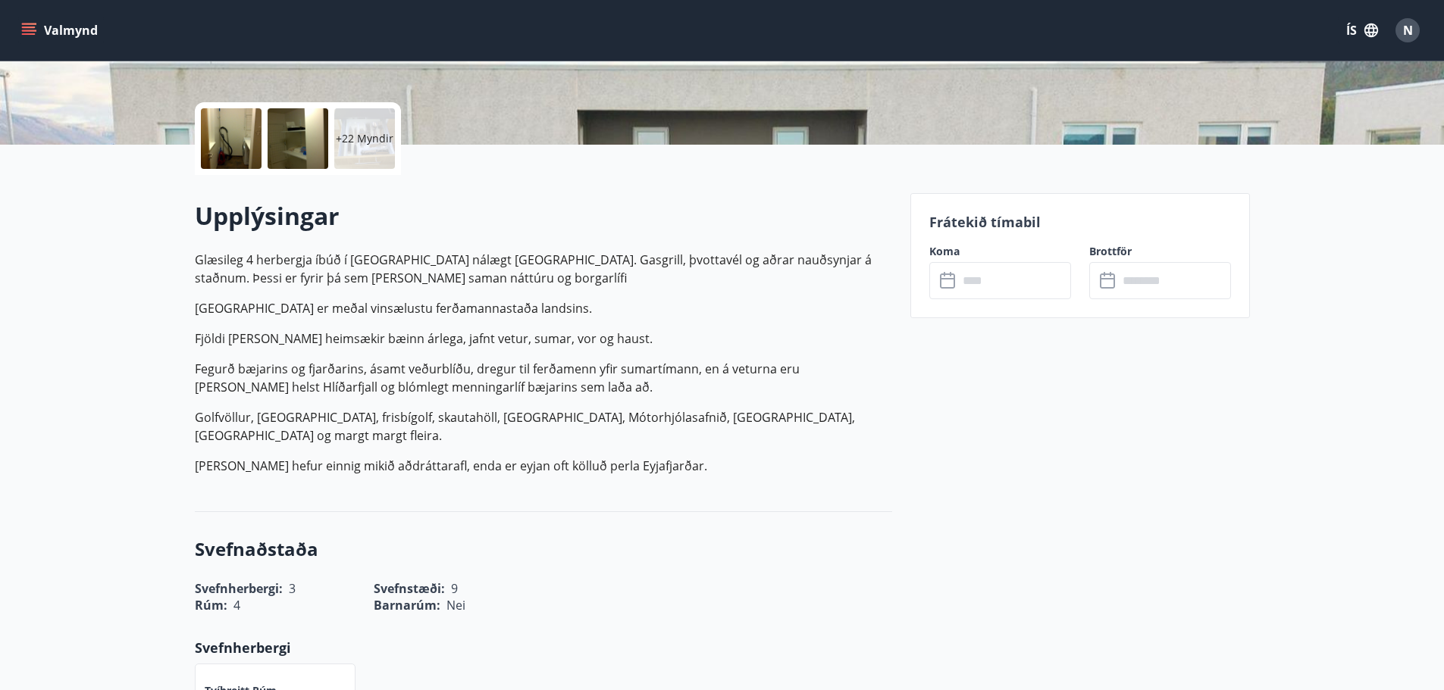
scroll to position [455, 0]
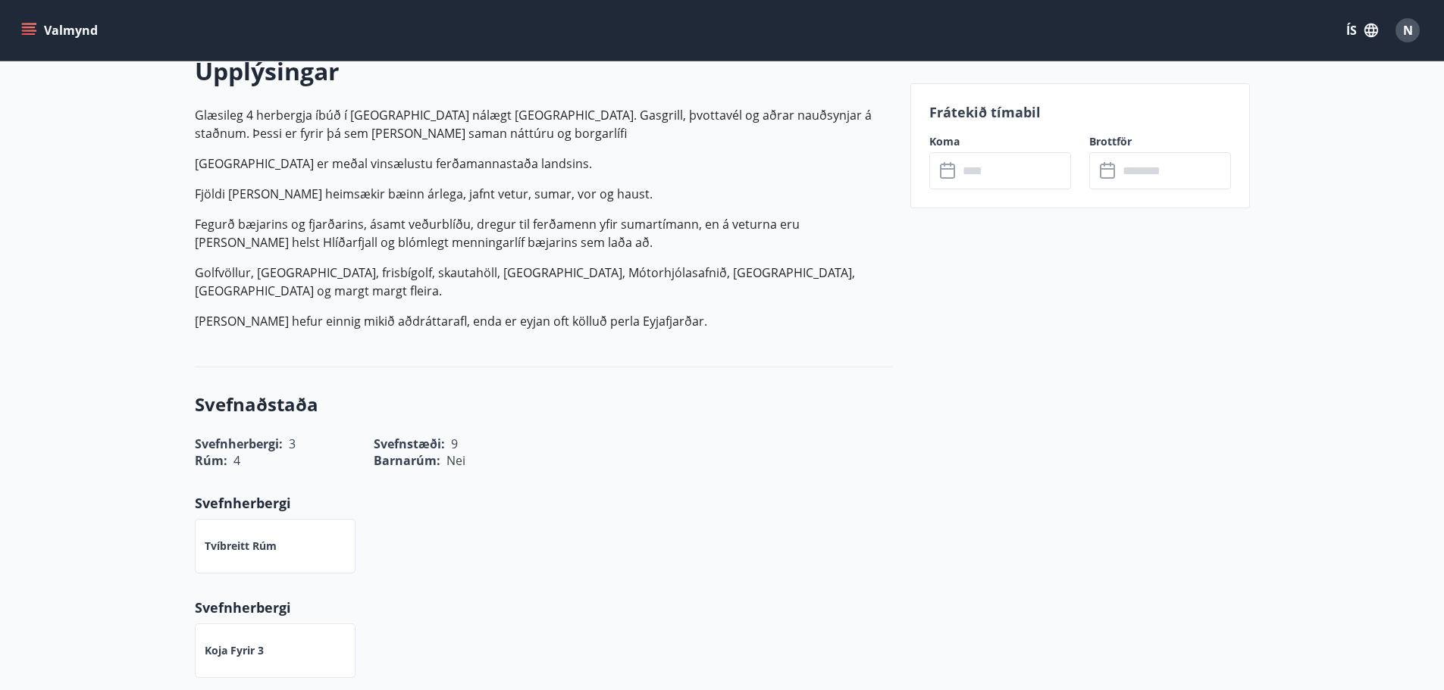
click at [749, 366] on div "Upplýsingar Glæsileg 4 herbergja íbúð í [GEOGRAPHIC_DATA] nálægt [GEOGRAPHIC_DA…" at bounding box center [543, 198] width 697 height 337
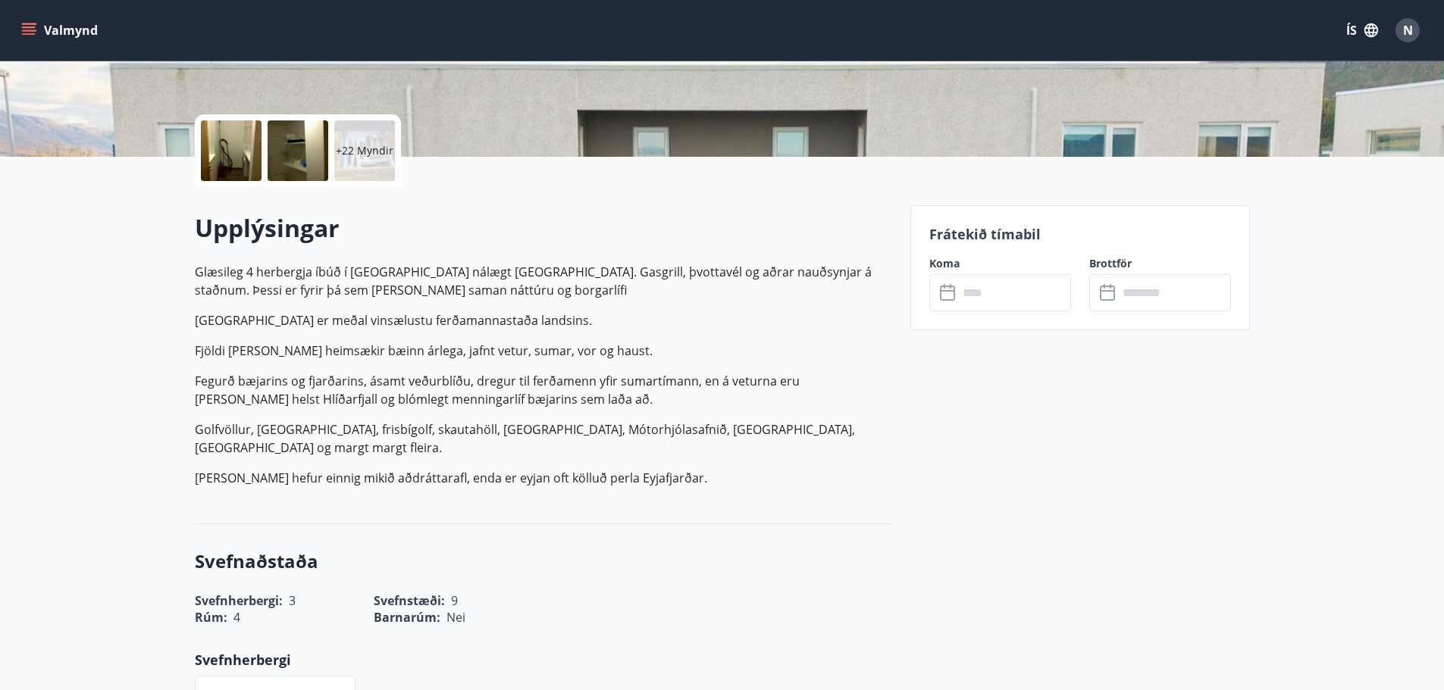
scroll to position [227, 0]
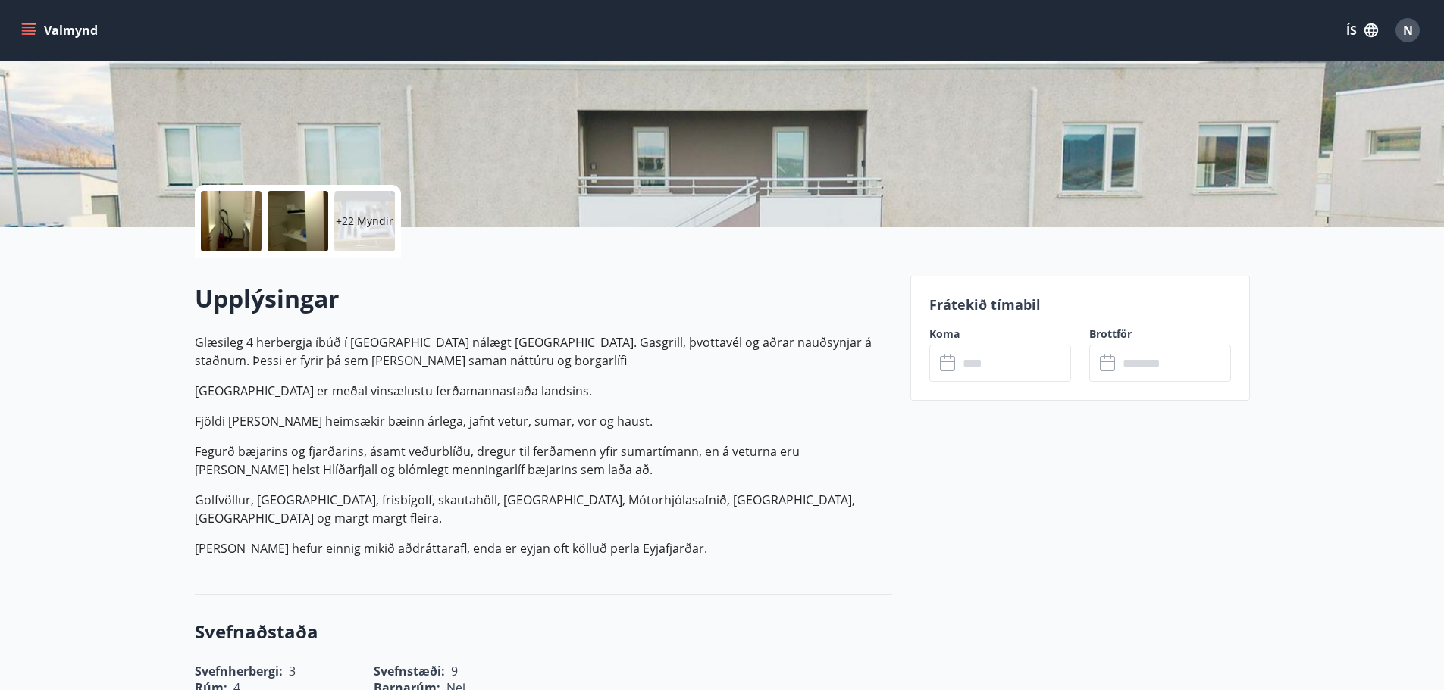
click at [1009, 361] on input "text" at bounding box center [1014, 363] width 113 height 37
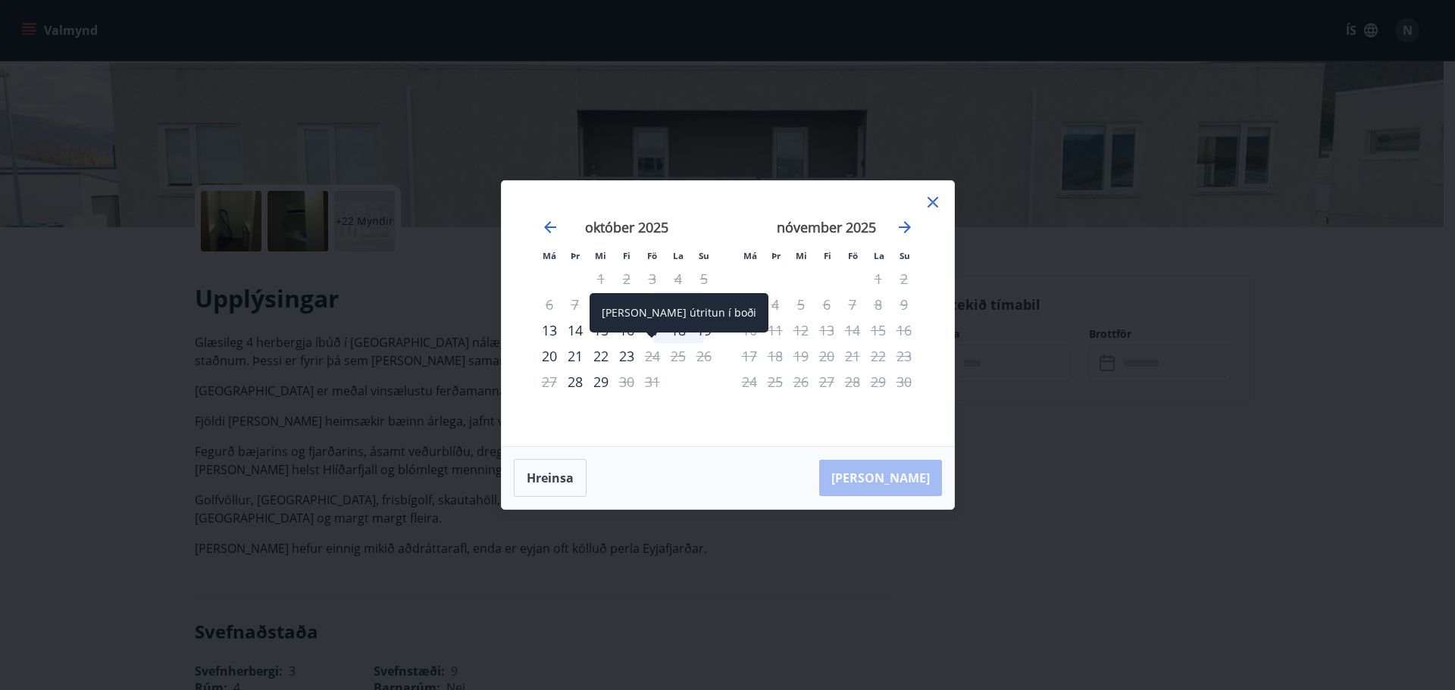
click at [649, 352] on div "24" at bounding box center [653, 356] width 26 height 26
click at [937, 208] on icon at bounding box center [933, 202] width 18 height 18
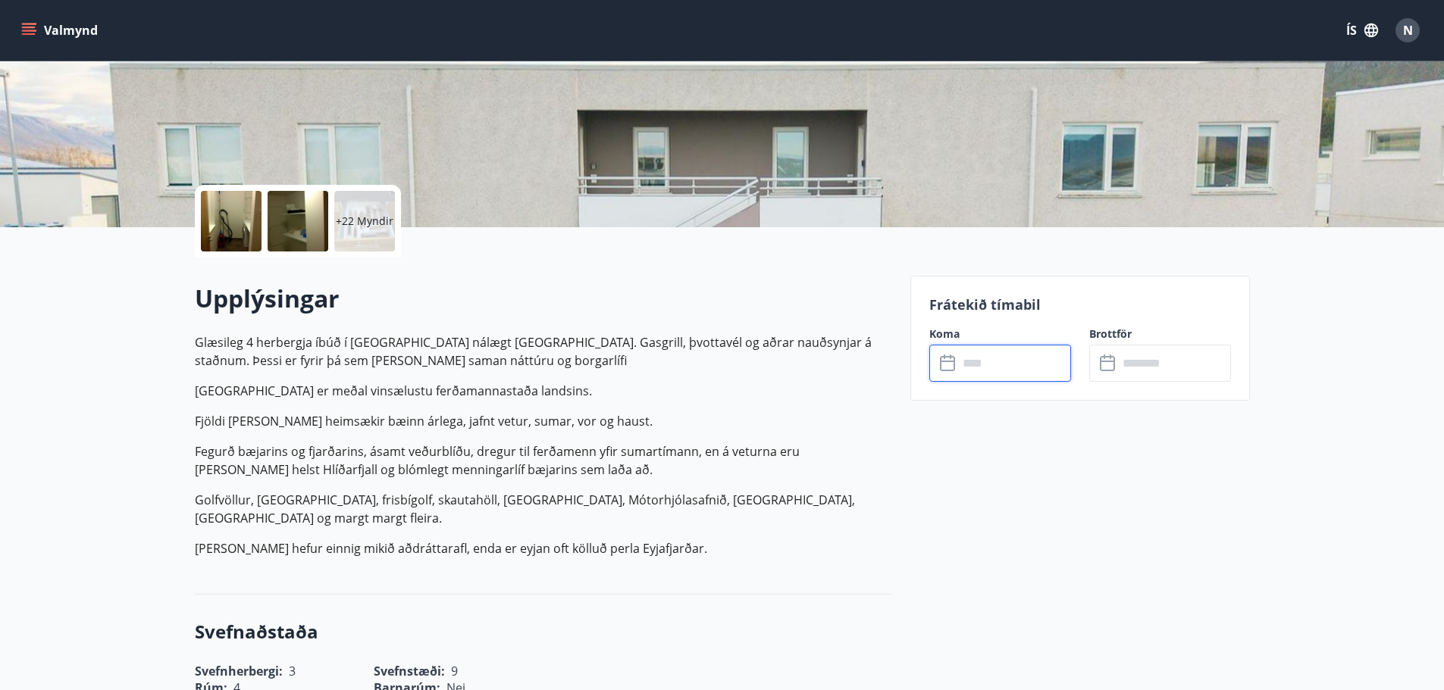
click at [817, 517] on p "Golfvöllur, [GEOGRAPHIC_DATA], frisbígolf, skautahöll, [GEOGRAPHIC_DATA], Mótor…" at bounding box center [543, 509] width 697 height 36
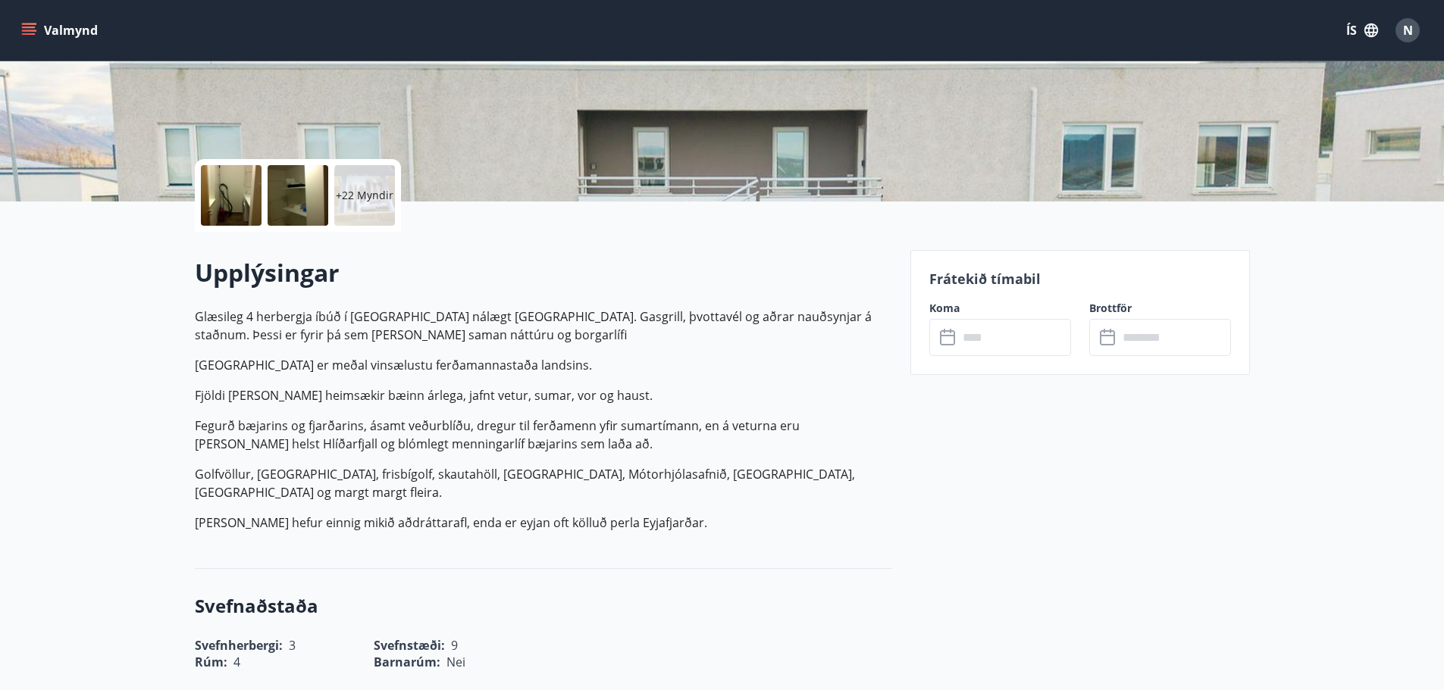
scroll to position [0, 0]
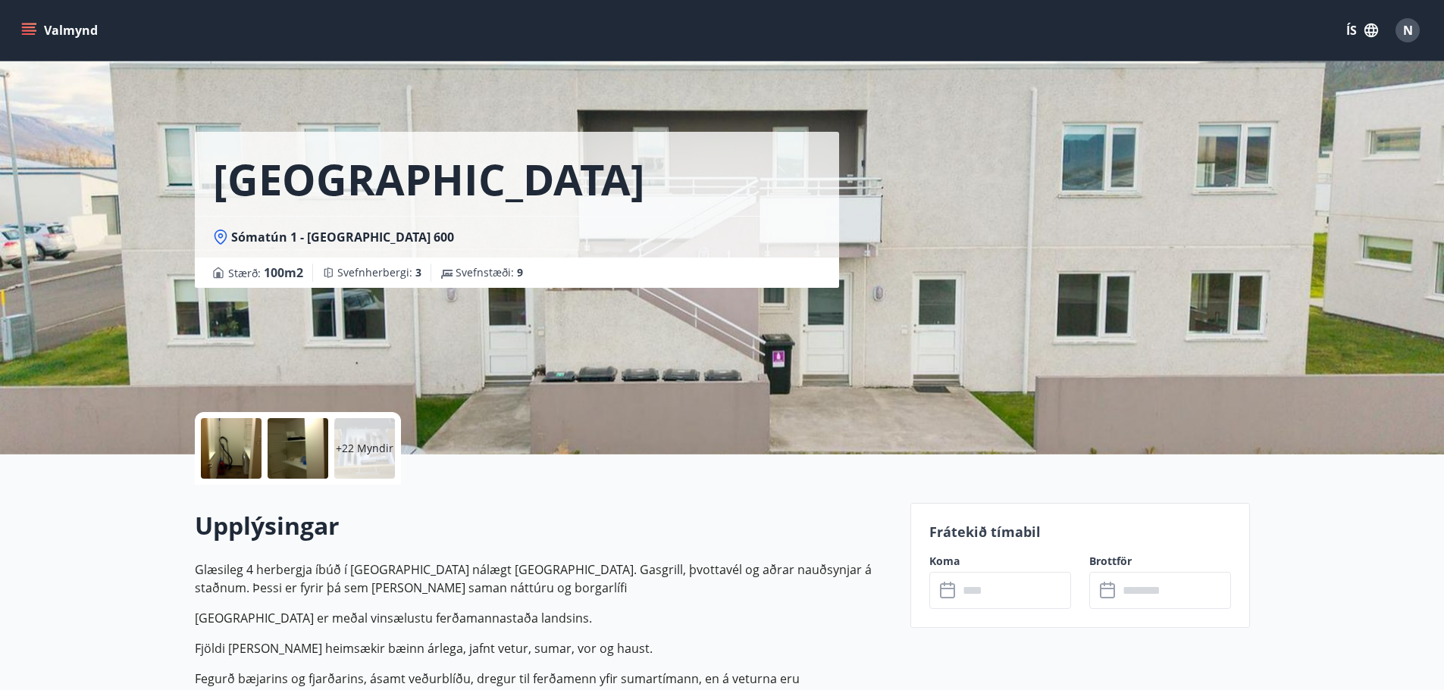
click at [515, 483] on div "+22 Myndir" at bounding box center [543, 448] width 697 height 73
